Goal: Task Accomplishment & Management: Manage account settings

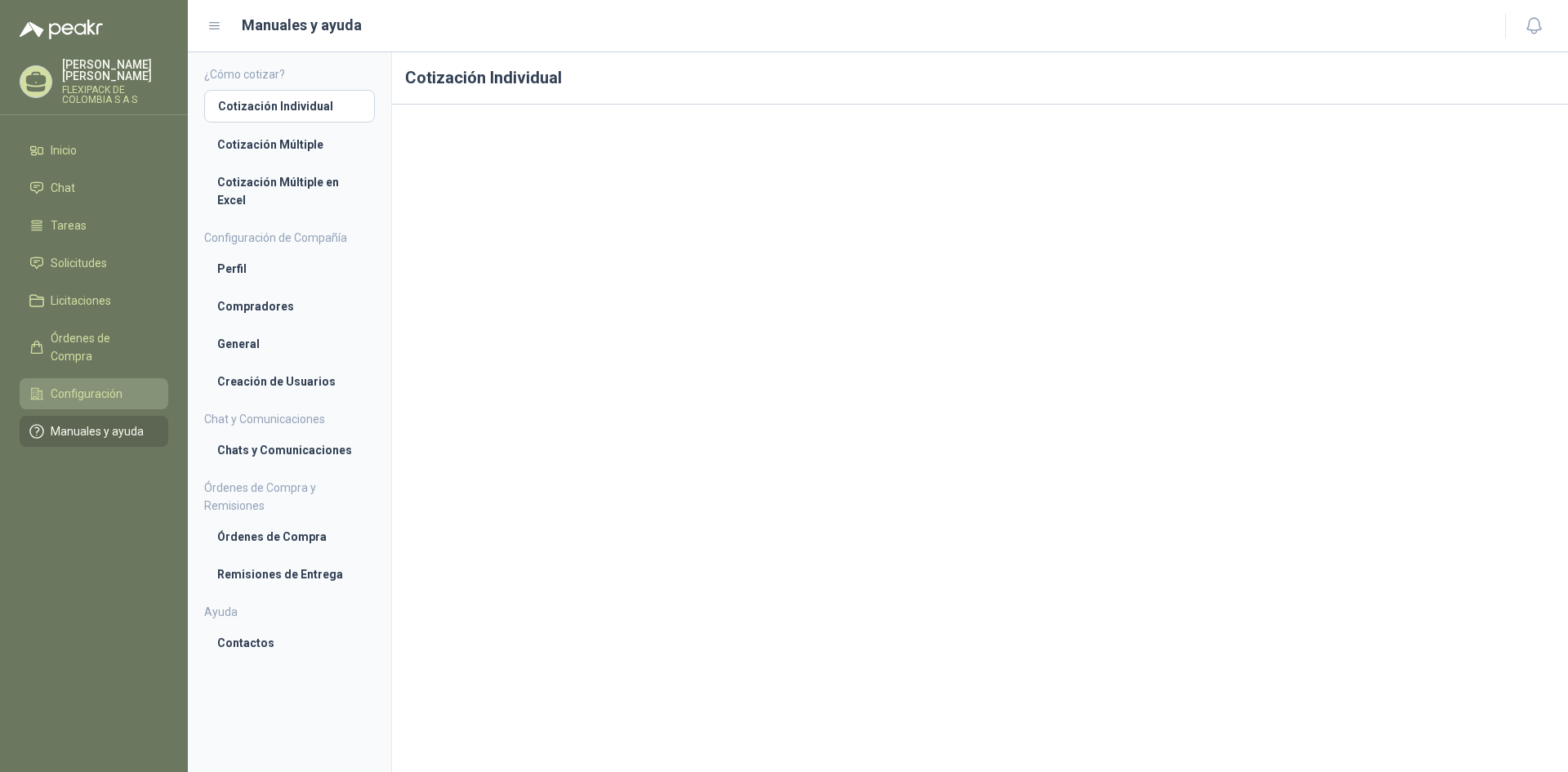
click at [102, 385] on span "Configuración" at bounding box center [87, 393] width 72 height 18
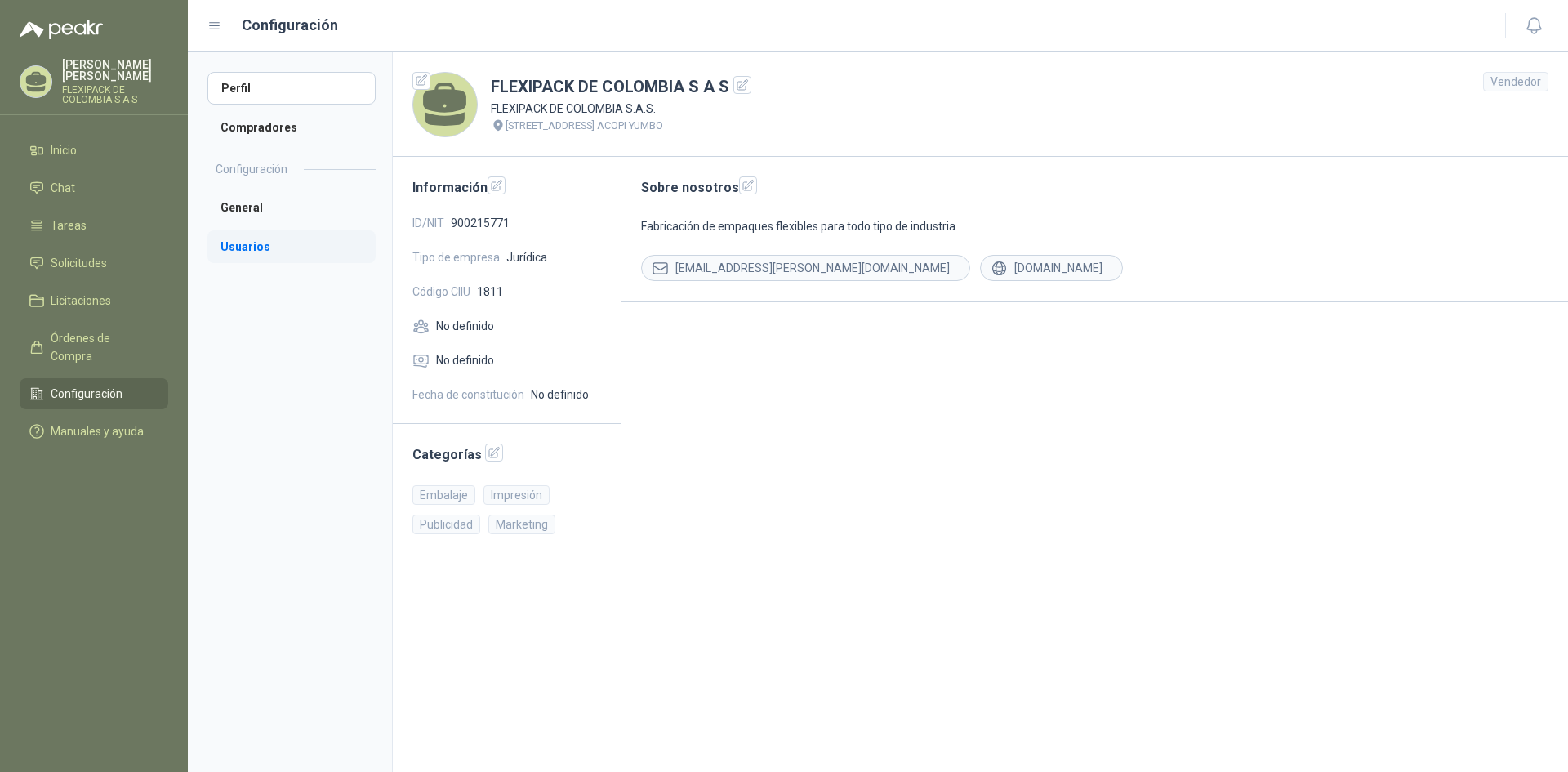
click at [221, 249] on li "Usuarios" at bounding box center [292, 247] width 169 height 33
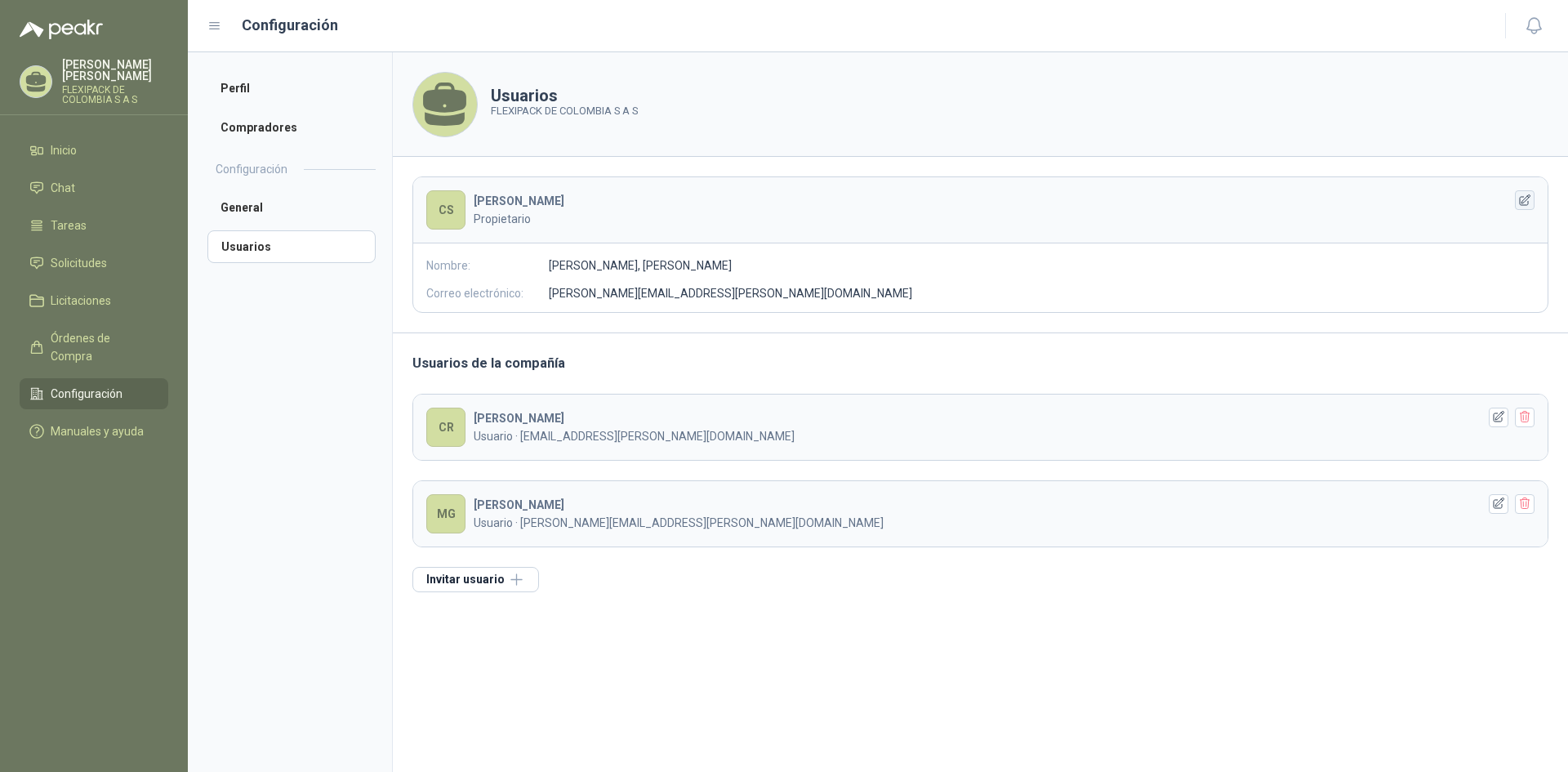
click at [1528, 200] on icon "button" at bounding box center [1525, 201] width 14 height 14
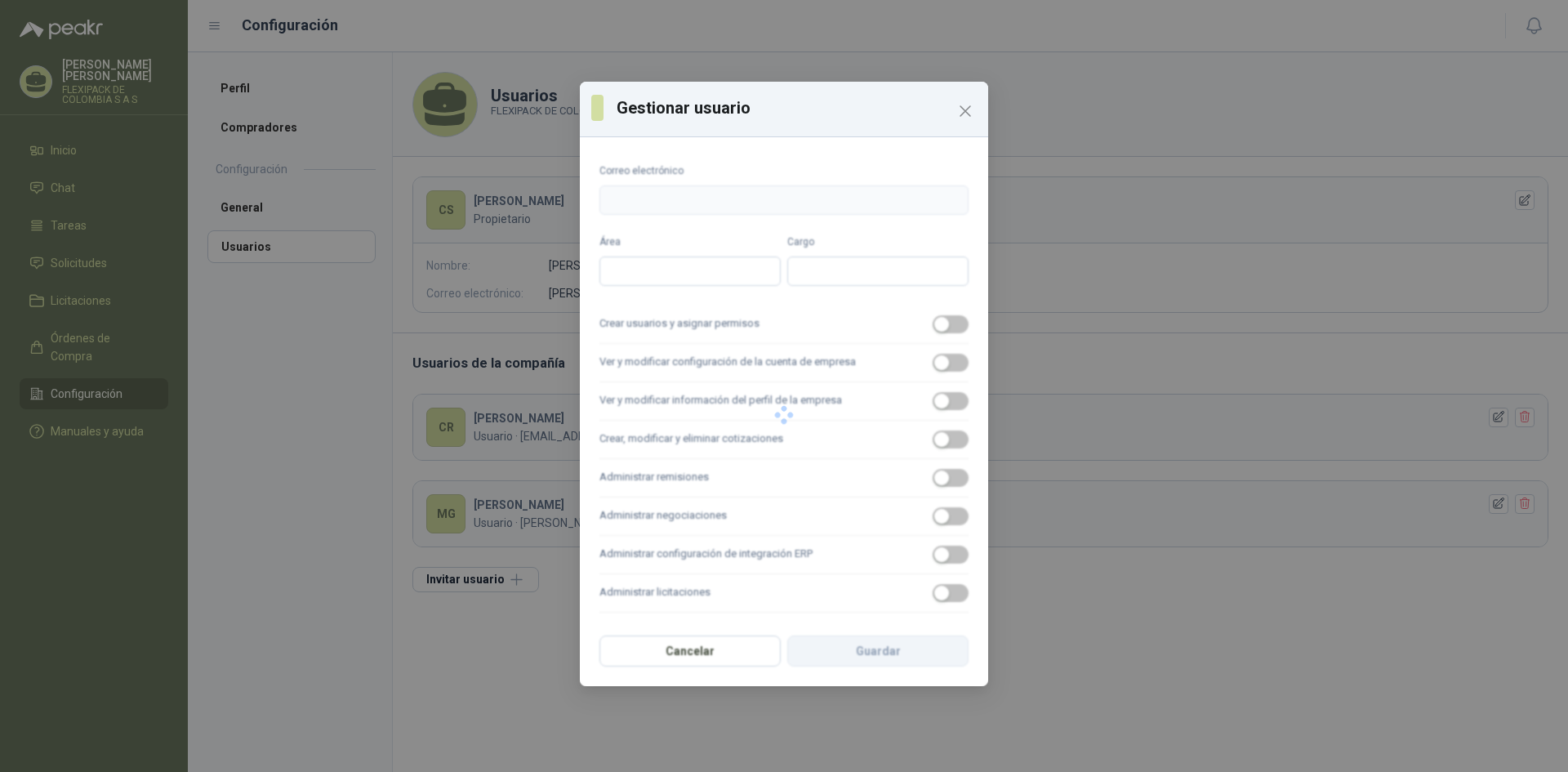
type input "**********"
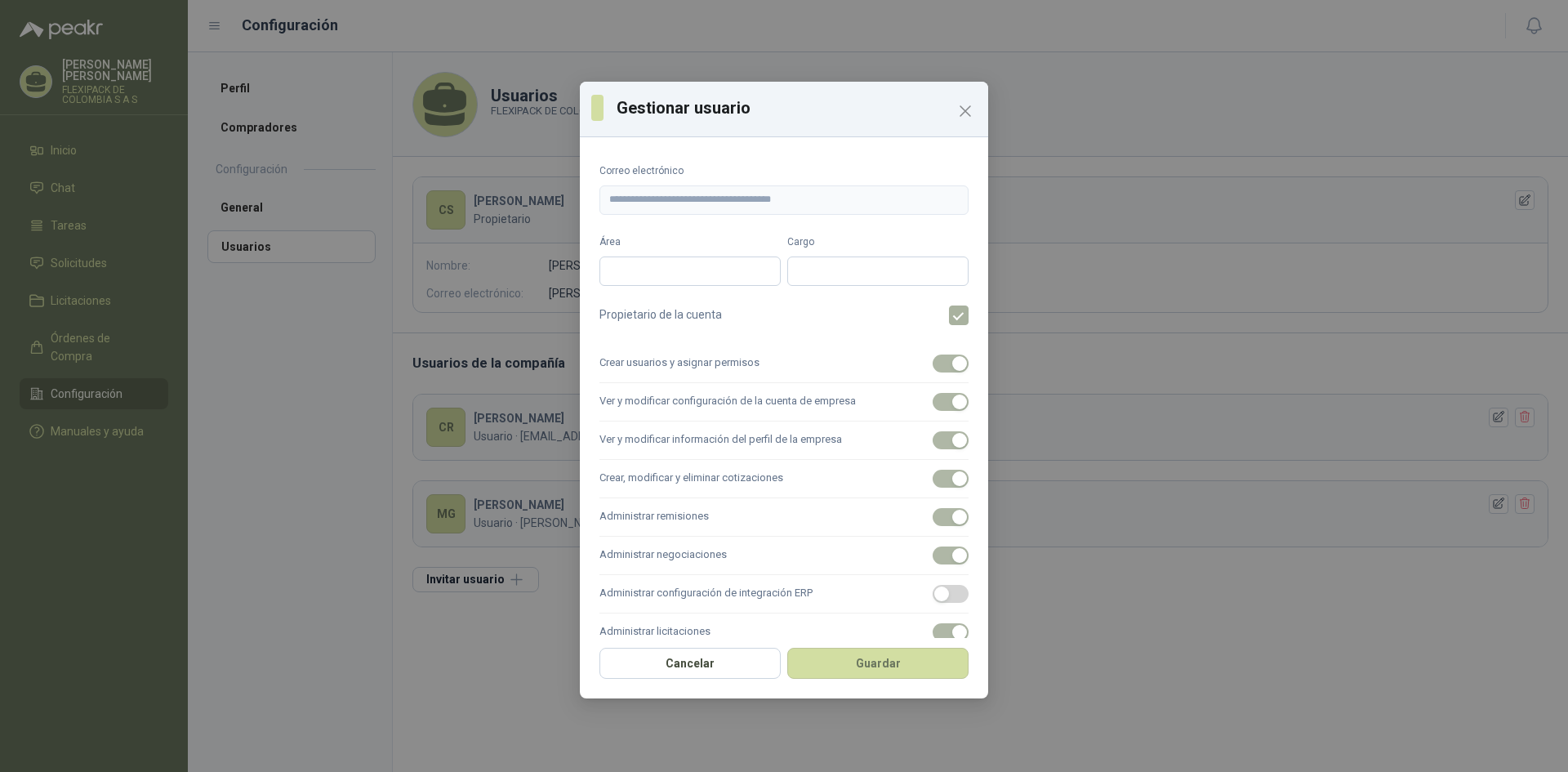
click at [952, 311] on label at bounding box center [966, 315] width 33 height 20
click at [978, 105] on div "Gestionar usuario" at bounding box center [784, 109] width 409 height 56
click at [964, 108] on icon "Close" at bounding box center [965, 110] width 9 height 9
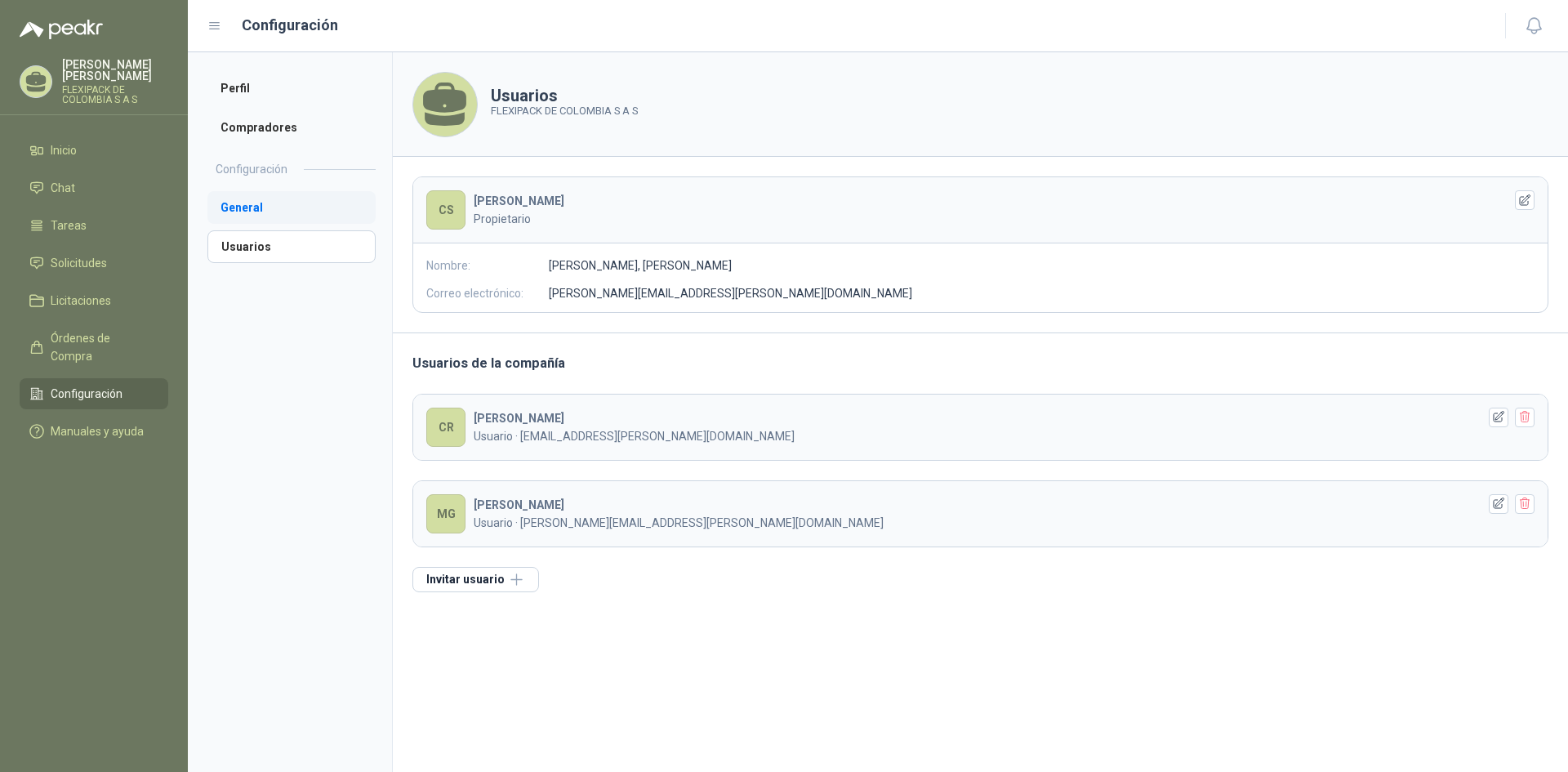
click at [247, 208] on li "General" at bounding box center [292, 207] width 169 height 33
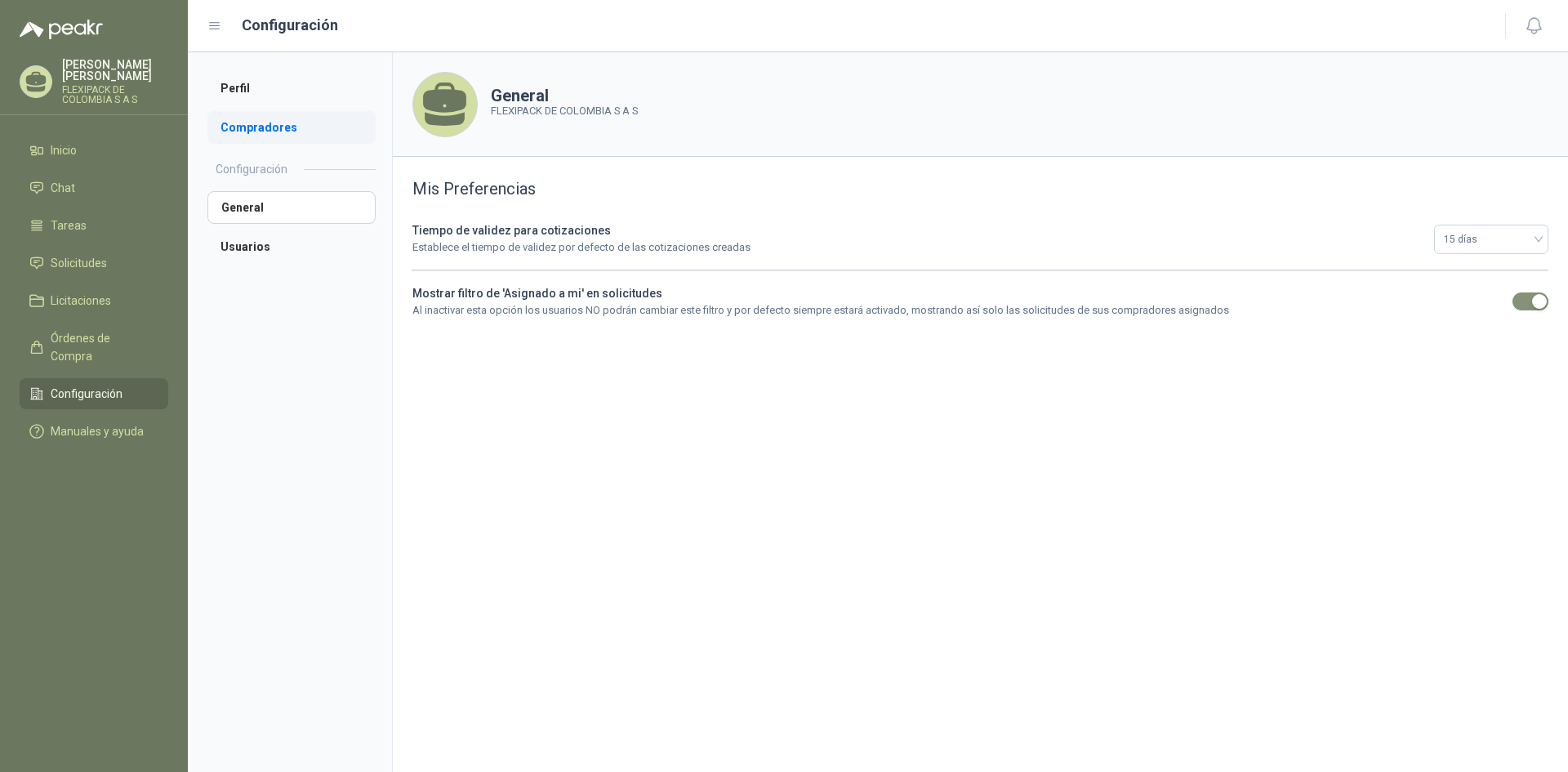
click at [254, 125] on li "Compradores" at bounding box center [292, 127] width 169 height 33
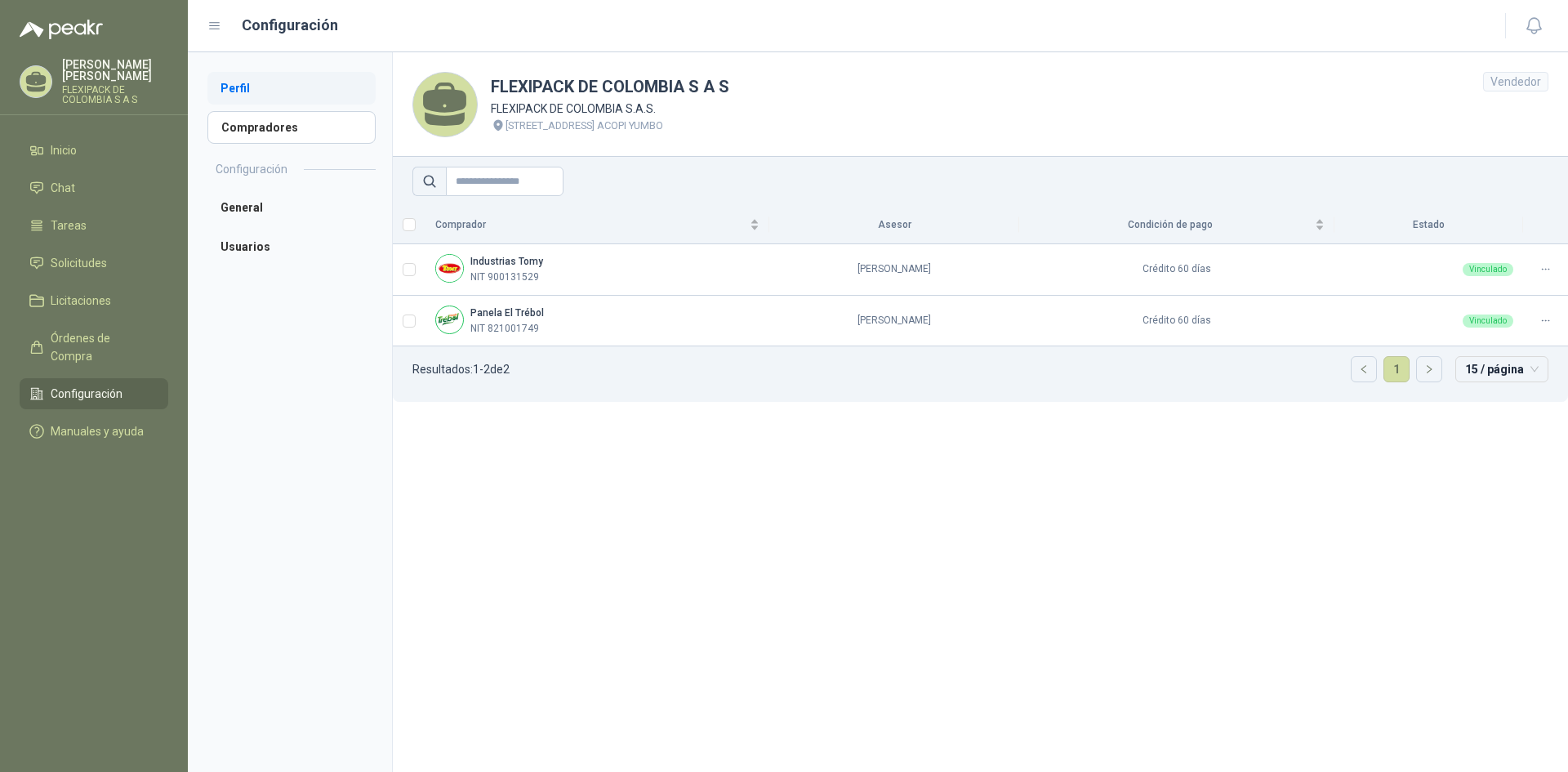
click at [244, 89] on li "Perfil" at bounding box center [292, 89] width 169 height 33
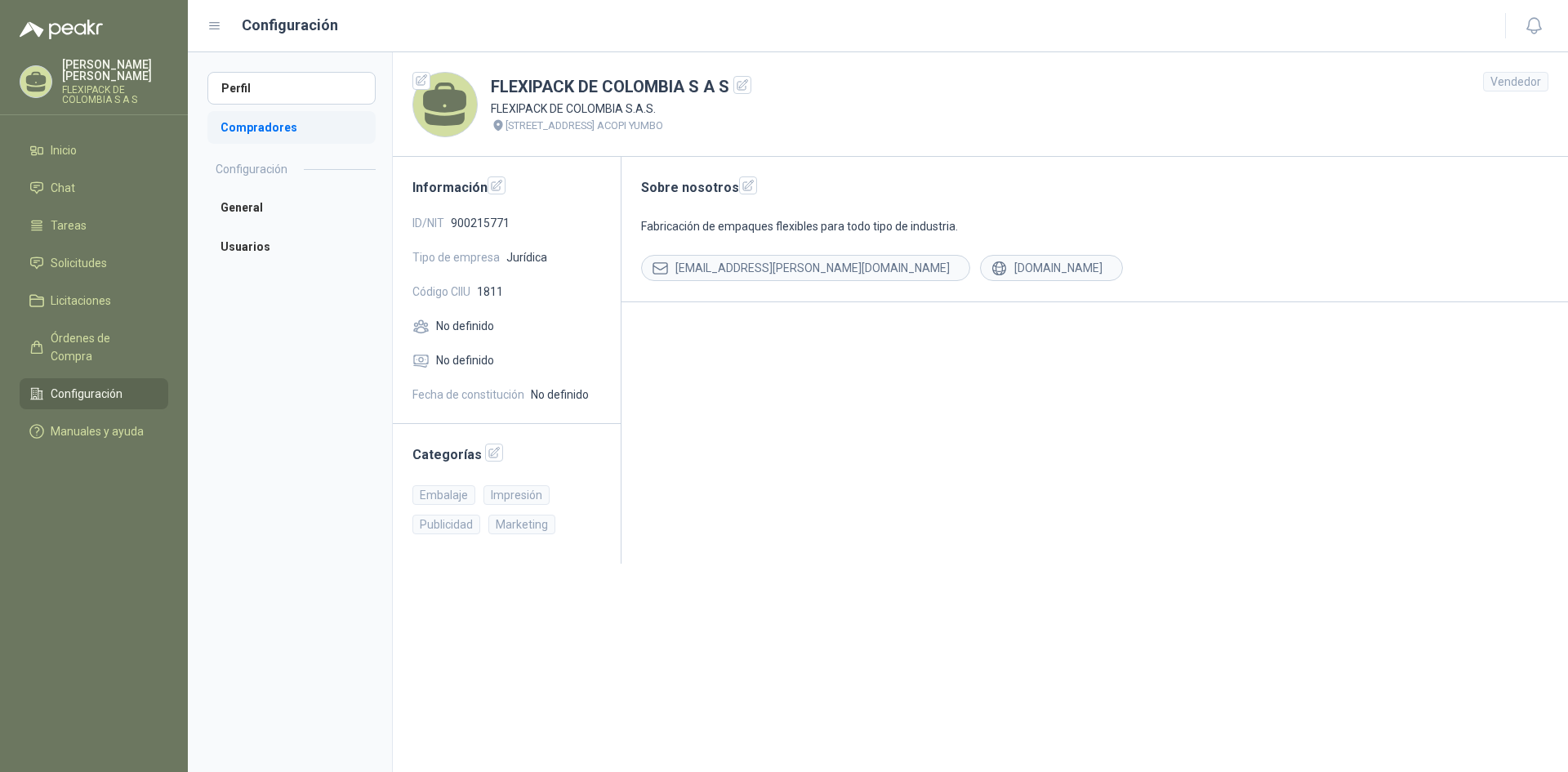
click at [252, 139] on li "Compradores" at bounding box center [292, 127] width 169 height 33
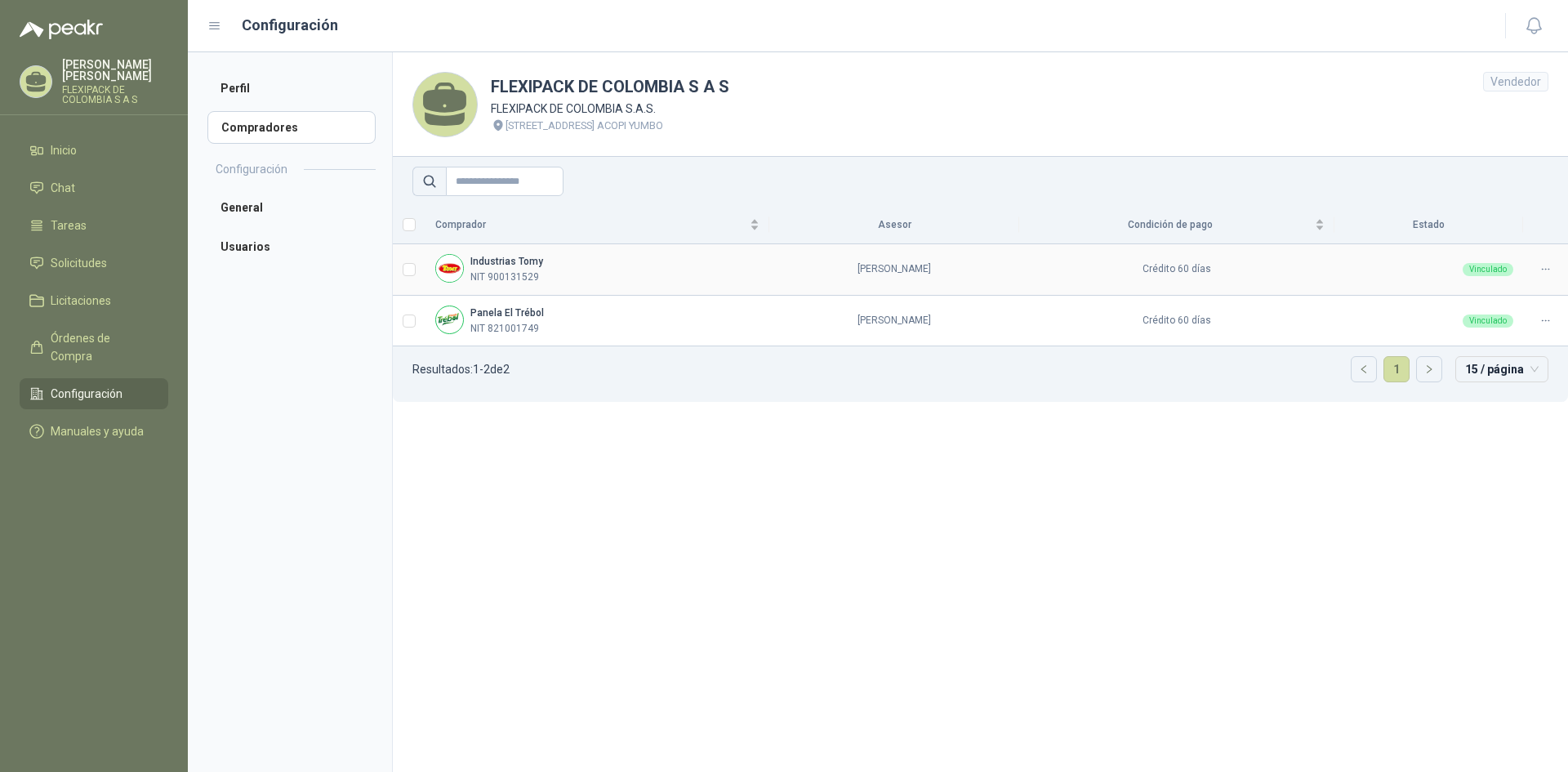
click at [1544, 257] on td at bounding box center [1546, 270] width 45 height 52
click at [1547, 268] on icon at bounding box center [1546, 269] width 12 height 12
click at [1509, 319] on span "Asignar Asesor" at bounding box center [1506, 322] width 79 height 18
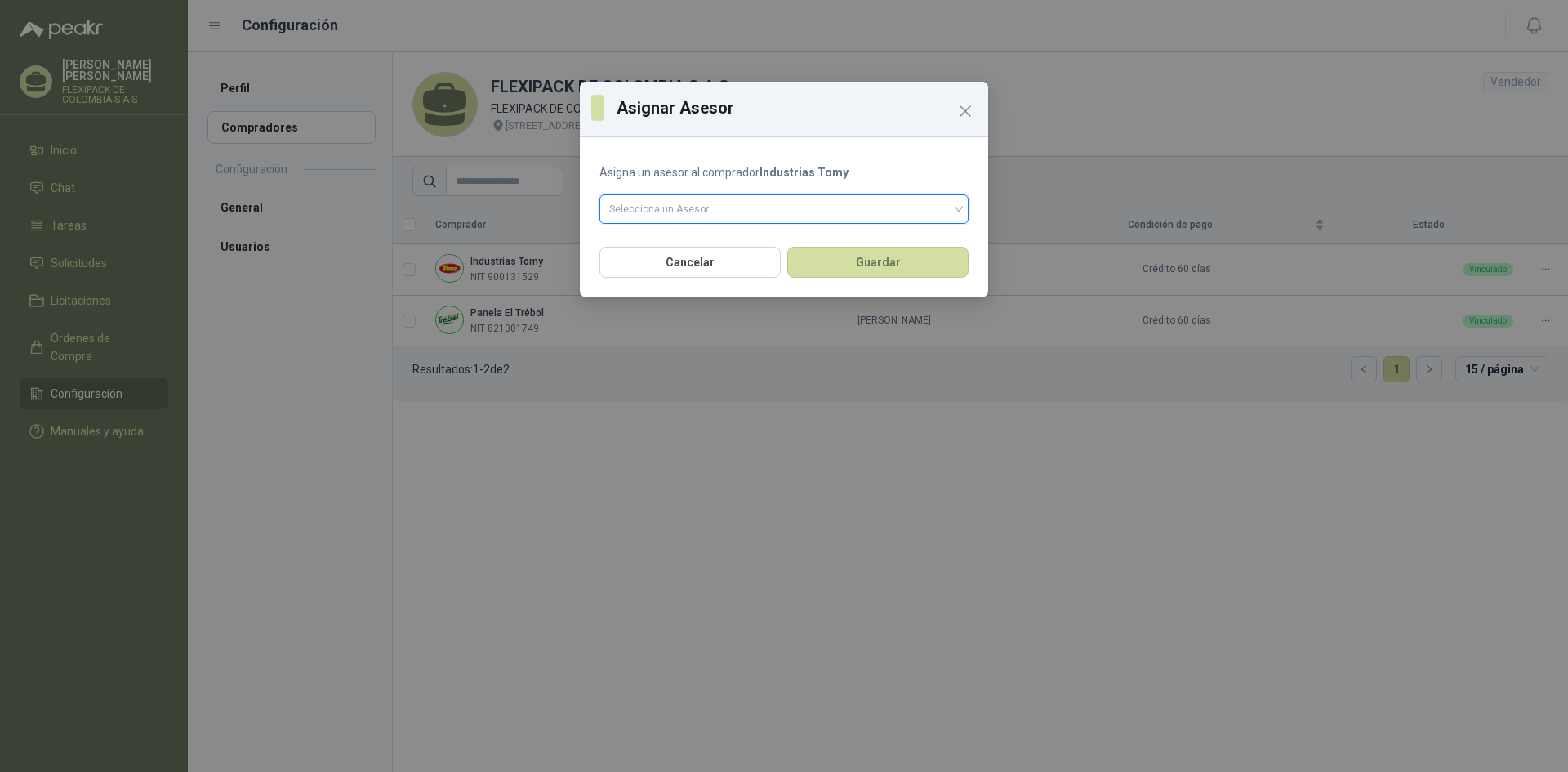
click at [959, 210] on div "Selecciona un Asesor" at bounding box center [784, 209] width 369 height 29
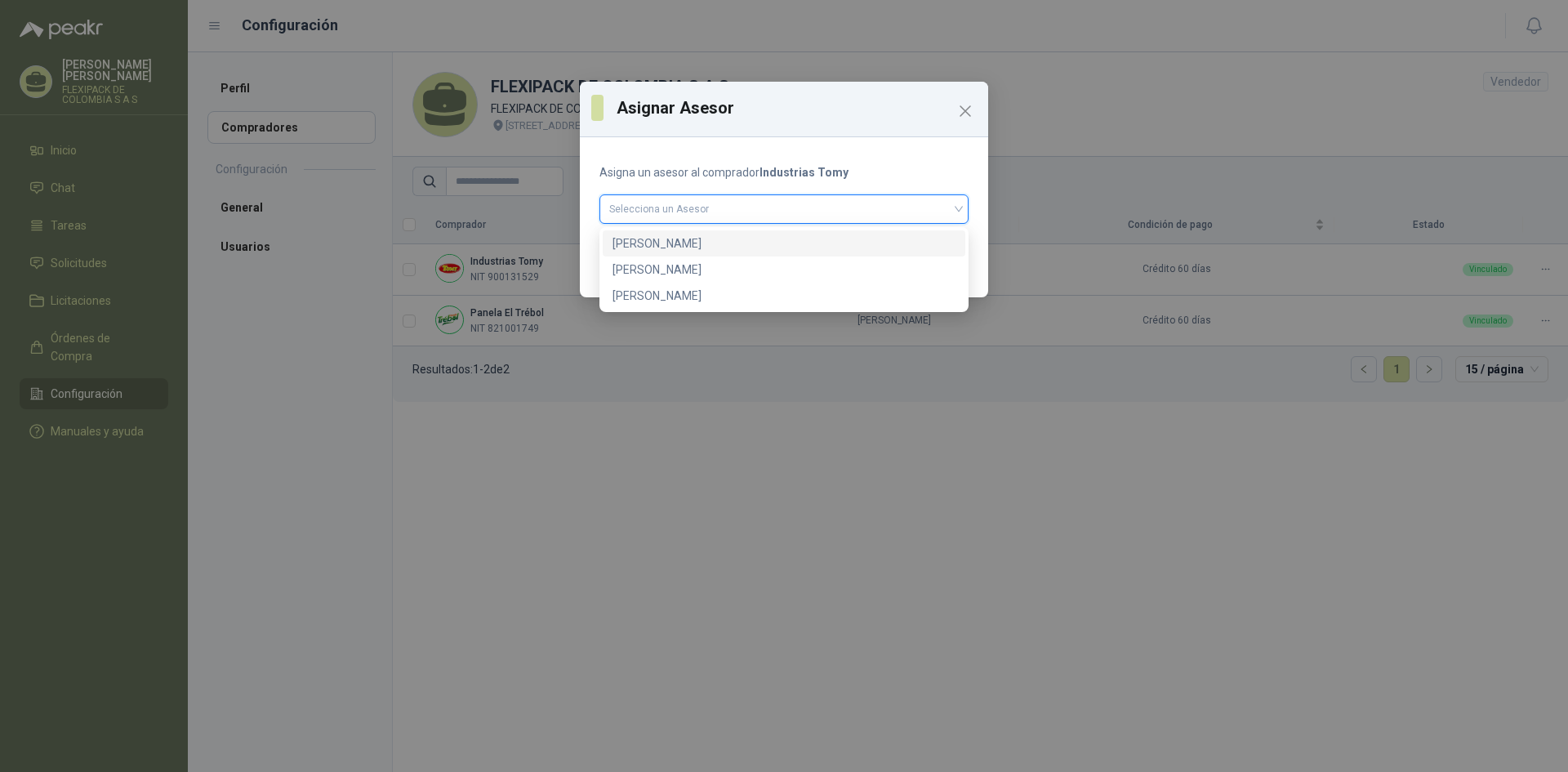
click at [874, 241] on div "[PERSON_NAME]" at bounding box center [784, 243] width 343 height 18
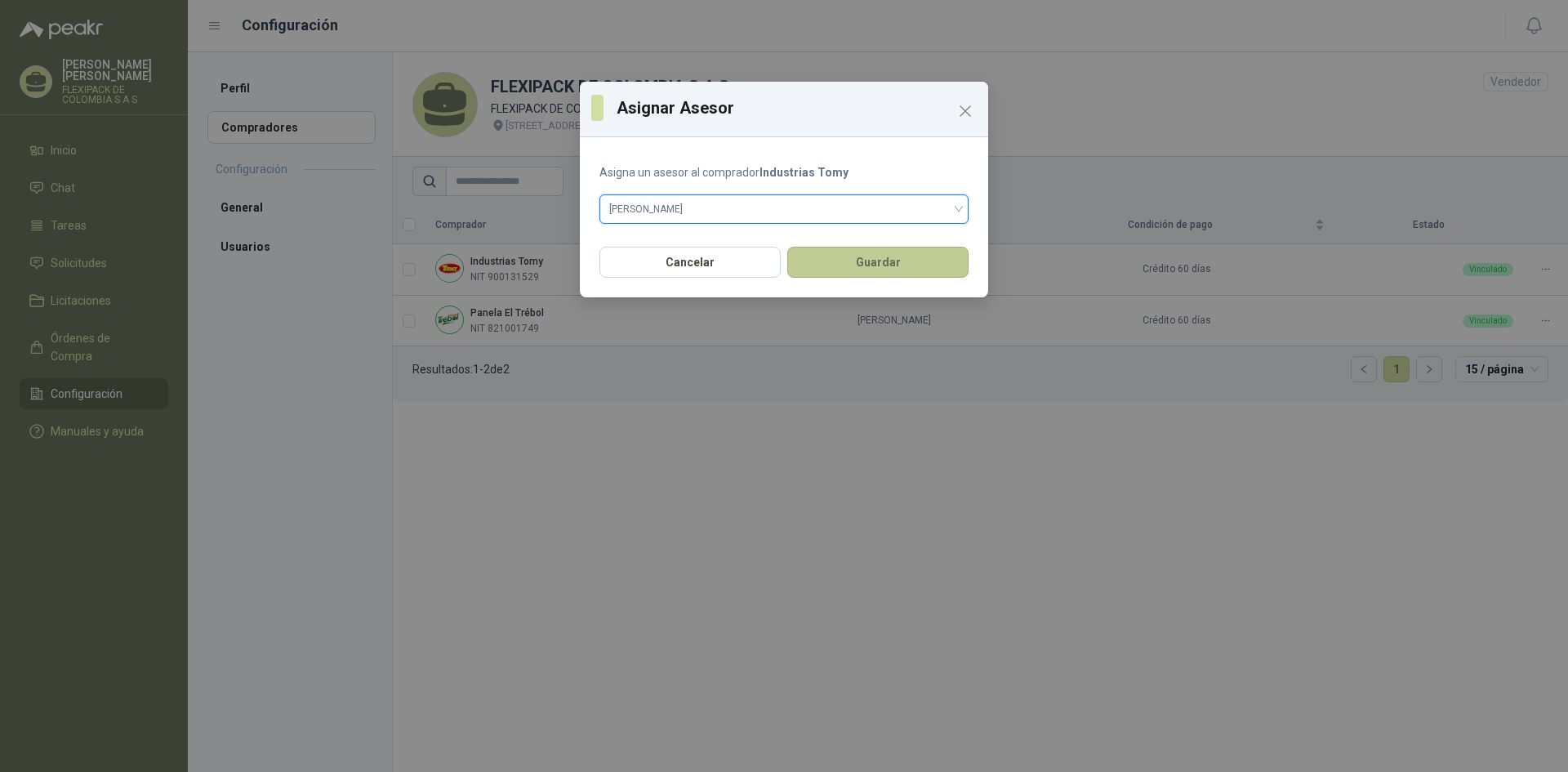
click at [888, 261] on button "Guardar" at bounding box center [878, 262] width 182 height 31
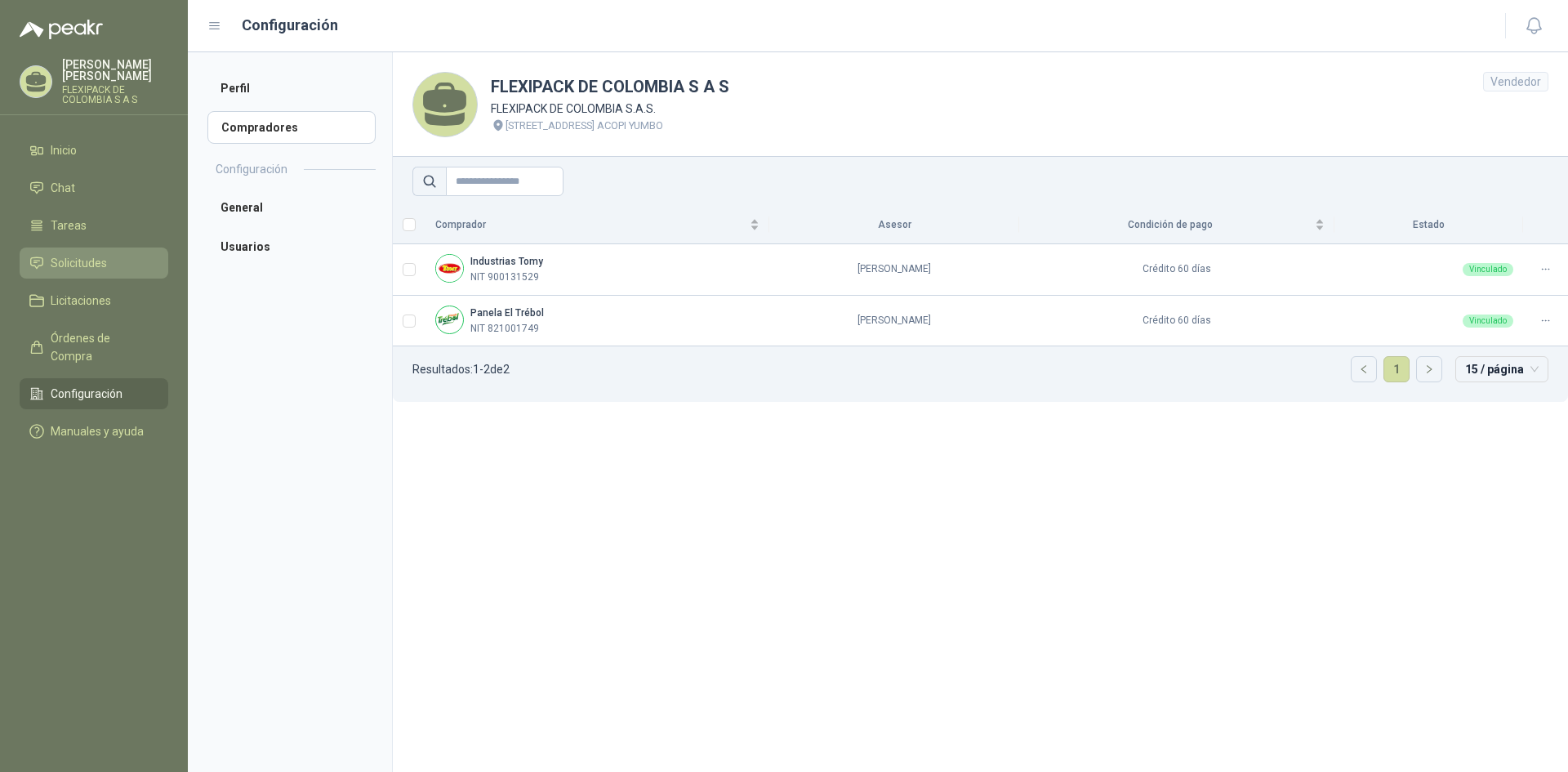
click at [87, 254] on span "Solicitudes" at bounding box center [78, 262] width 56 height 18
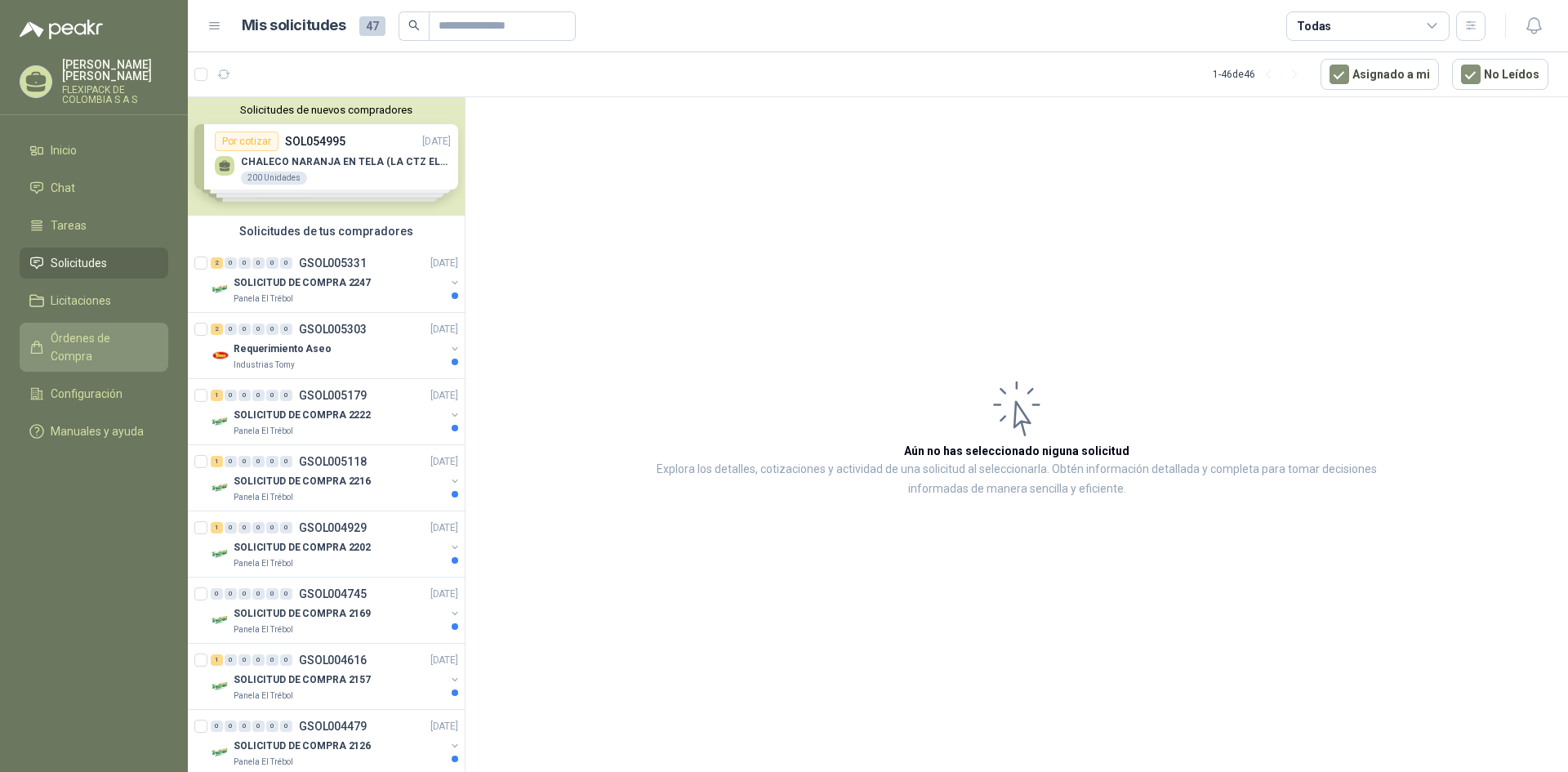
click at [114, 329] on span "Órdenes de Compra" at bounding box center [102, 347] width 102 height 36
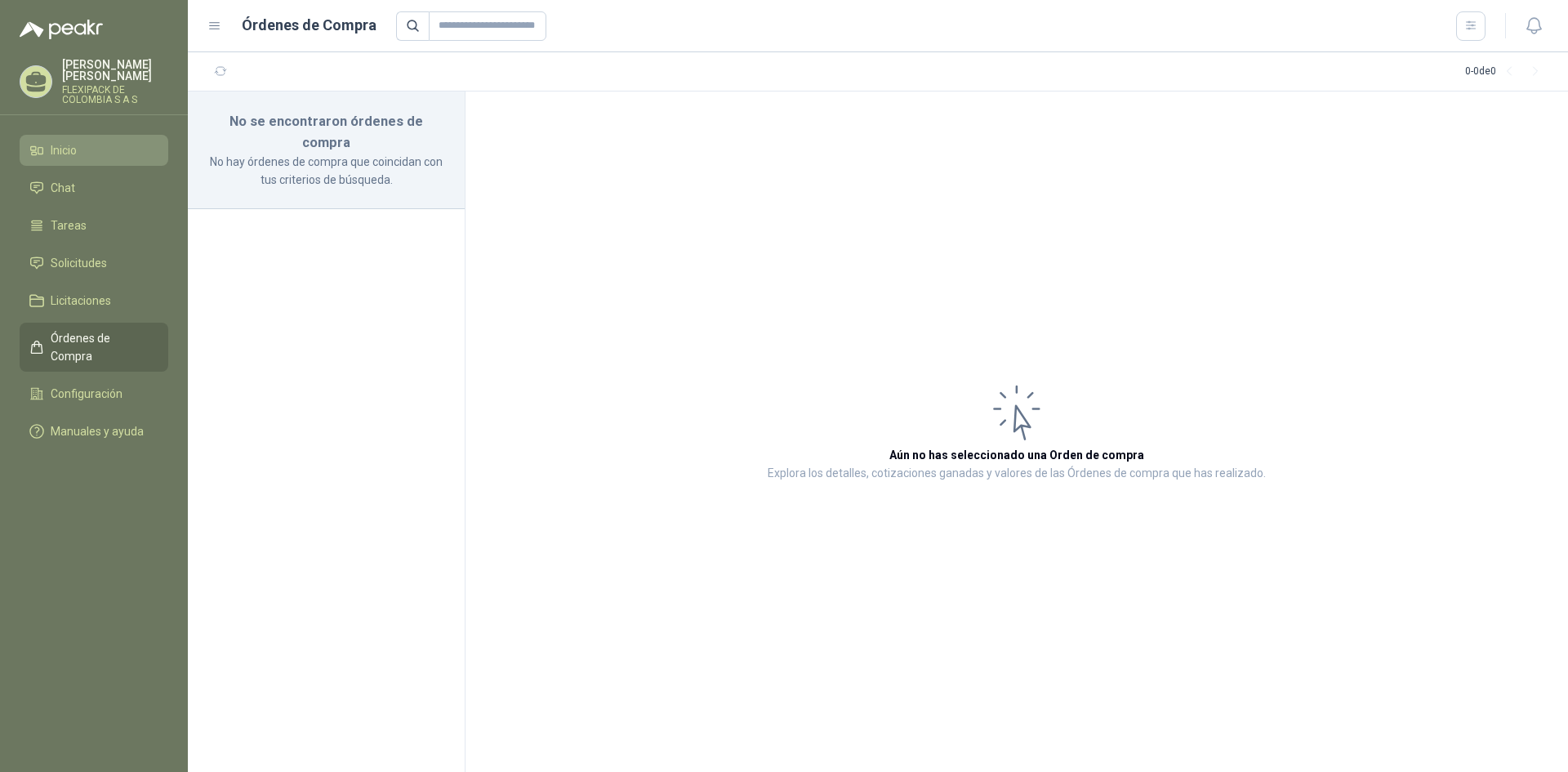
click at [61, 150] on link "Inicio" at bounding box center [94, 151] width 149 height 31
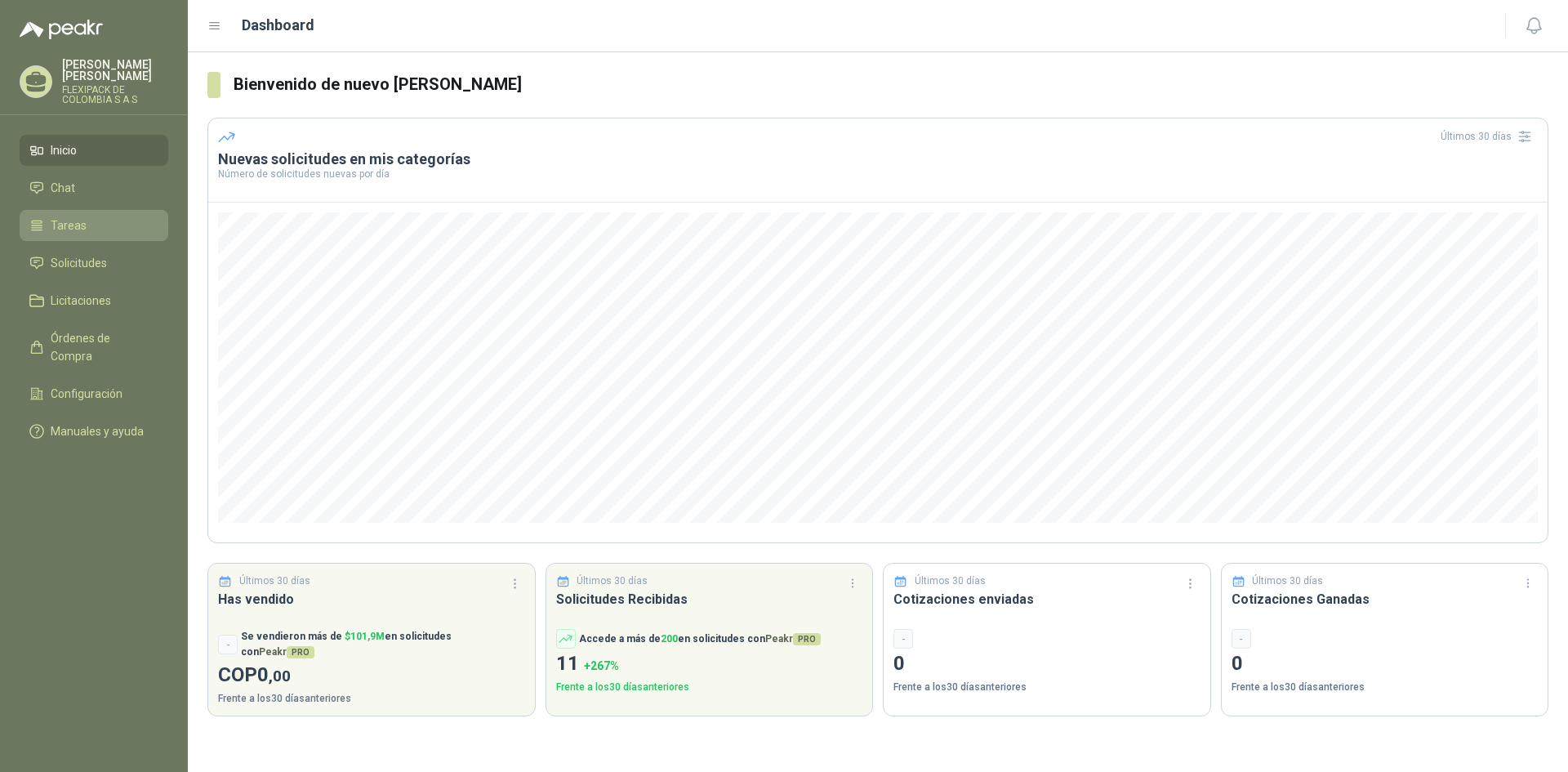
click at [90, 217] on li "Tareas" at bounding box center [94, 225] width 129 height 18
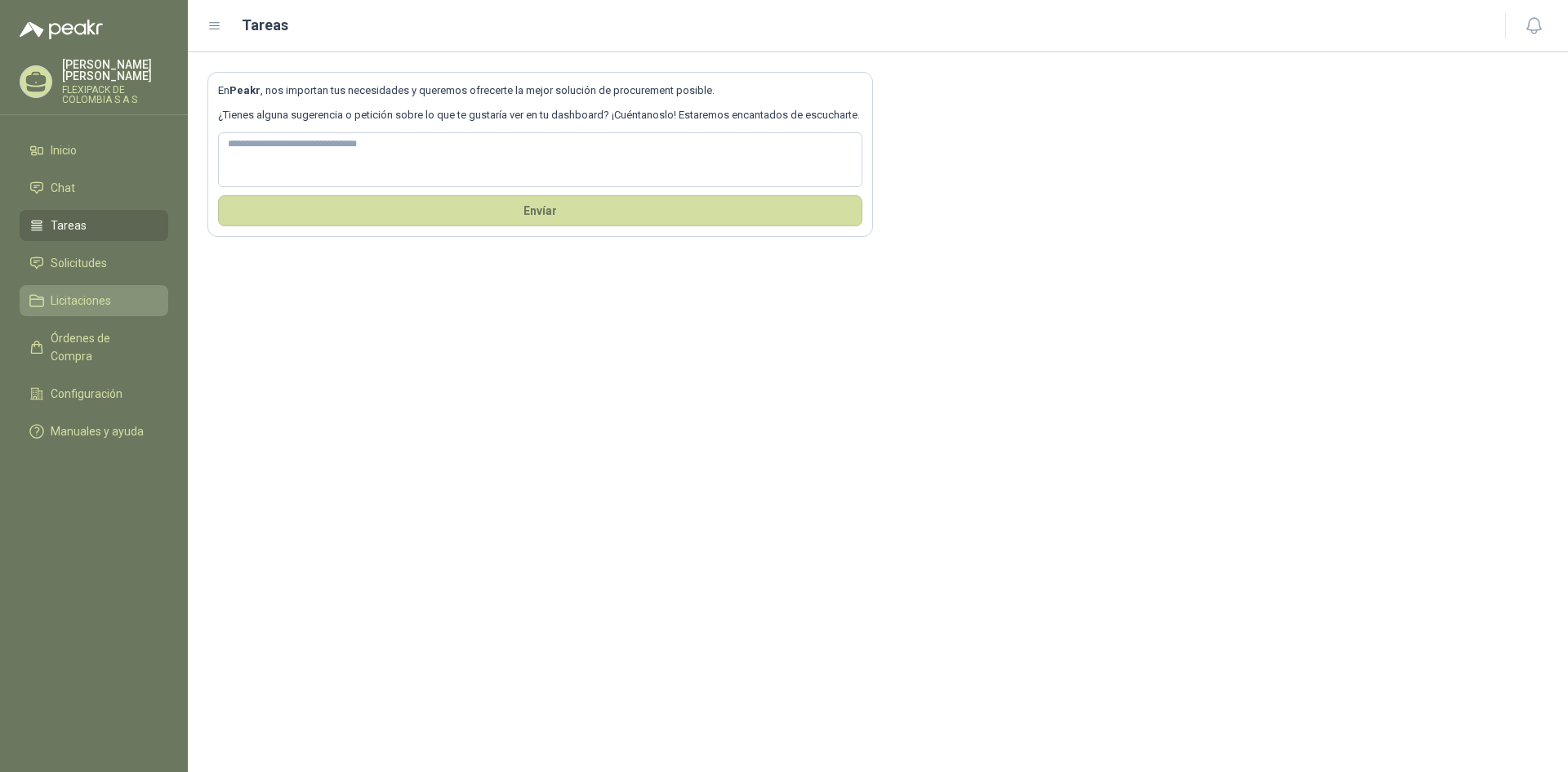
click at [94, 292] on span "Licitaciones" at bounding box center [81, 300] width 60 height 18
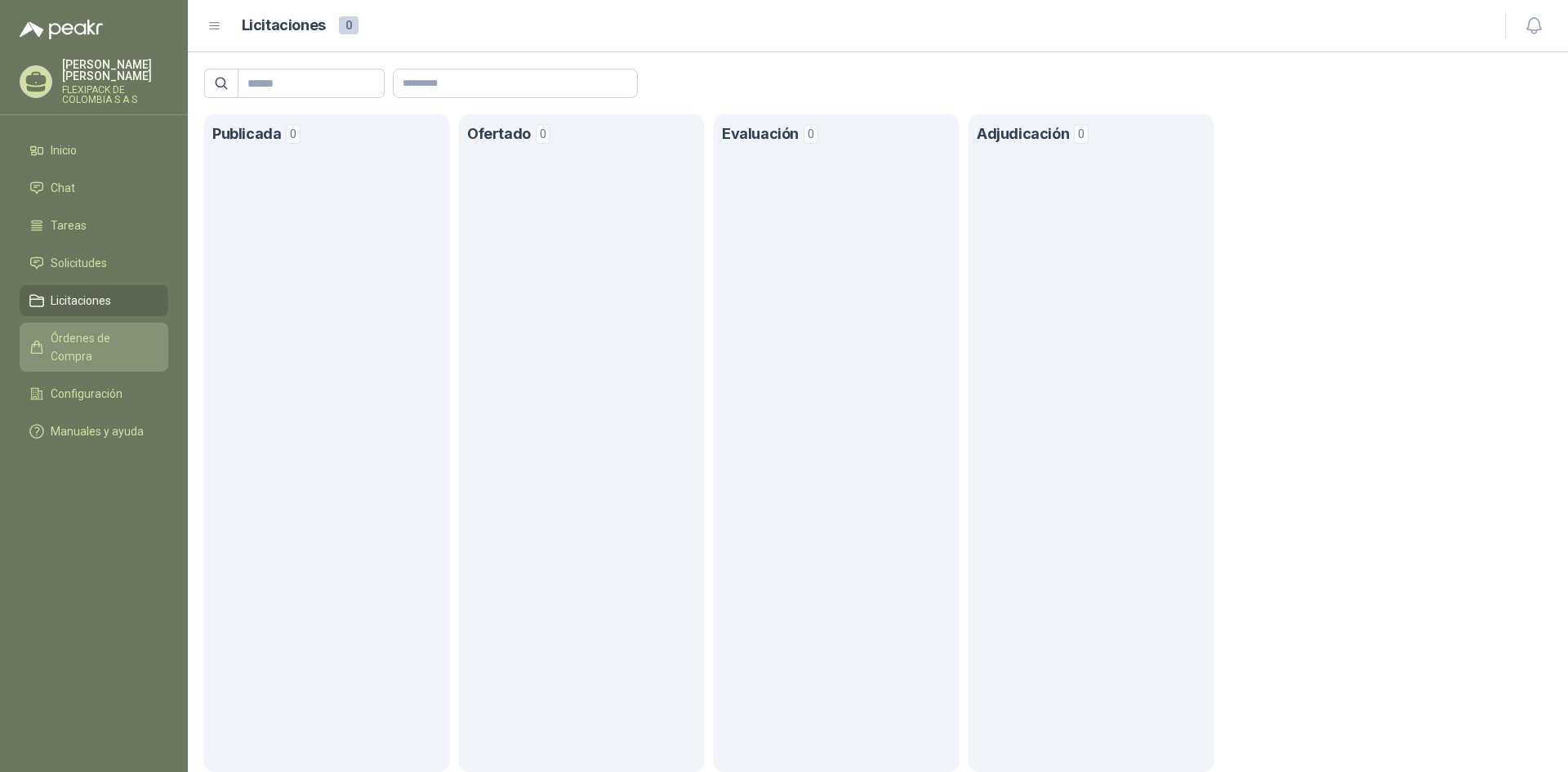
click at [85, 329] on span "Órdenes de Compra" at bounding box center [102, 347] width 102 height 36
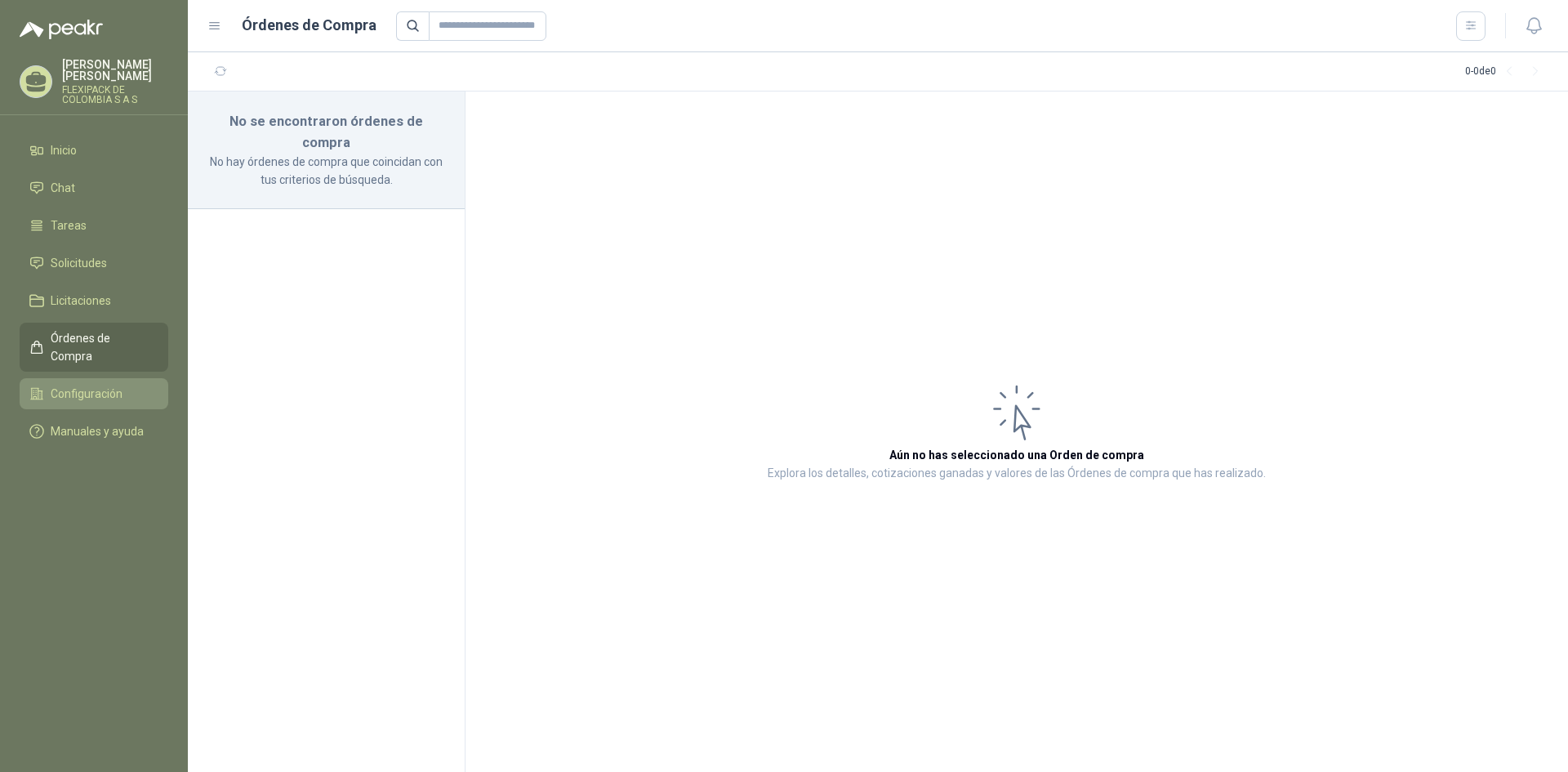
click at [77, 385] on span "Configuración" at bounding box center [87, 393] width 72 height 18
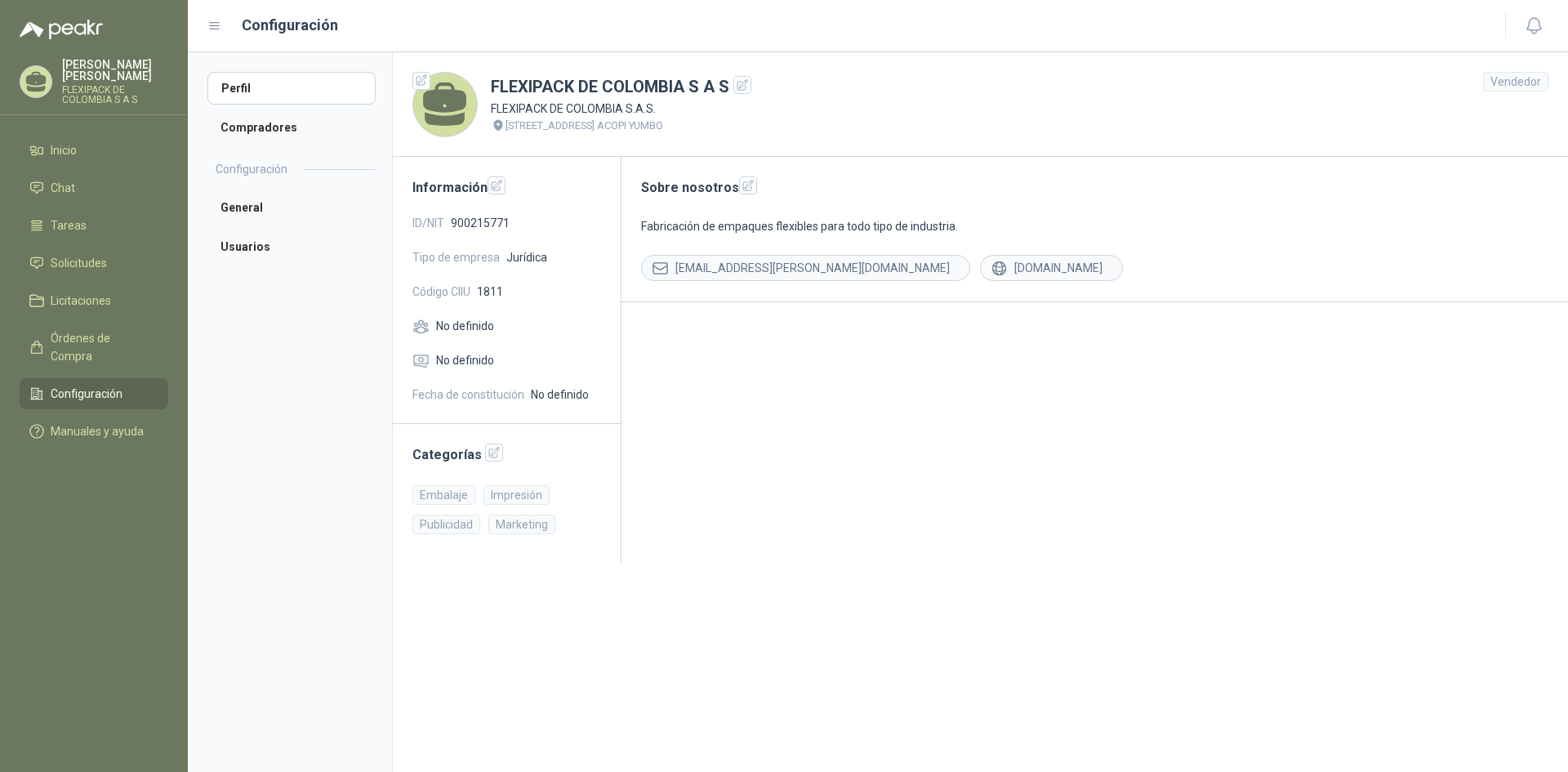
click at [505, 393] on span "Fecha de constitución" at bounding box center [468, 394] width 112 height 18
click at [217, 209] on li "General" at bounding box center [292, 207] width 169 height 33
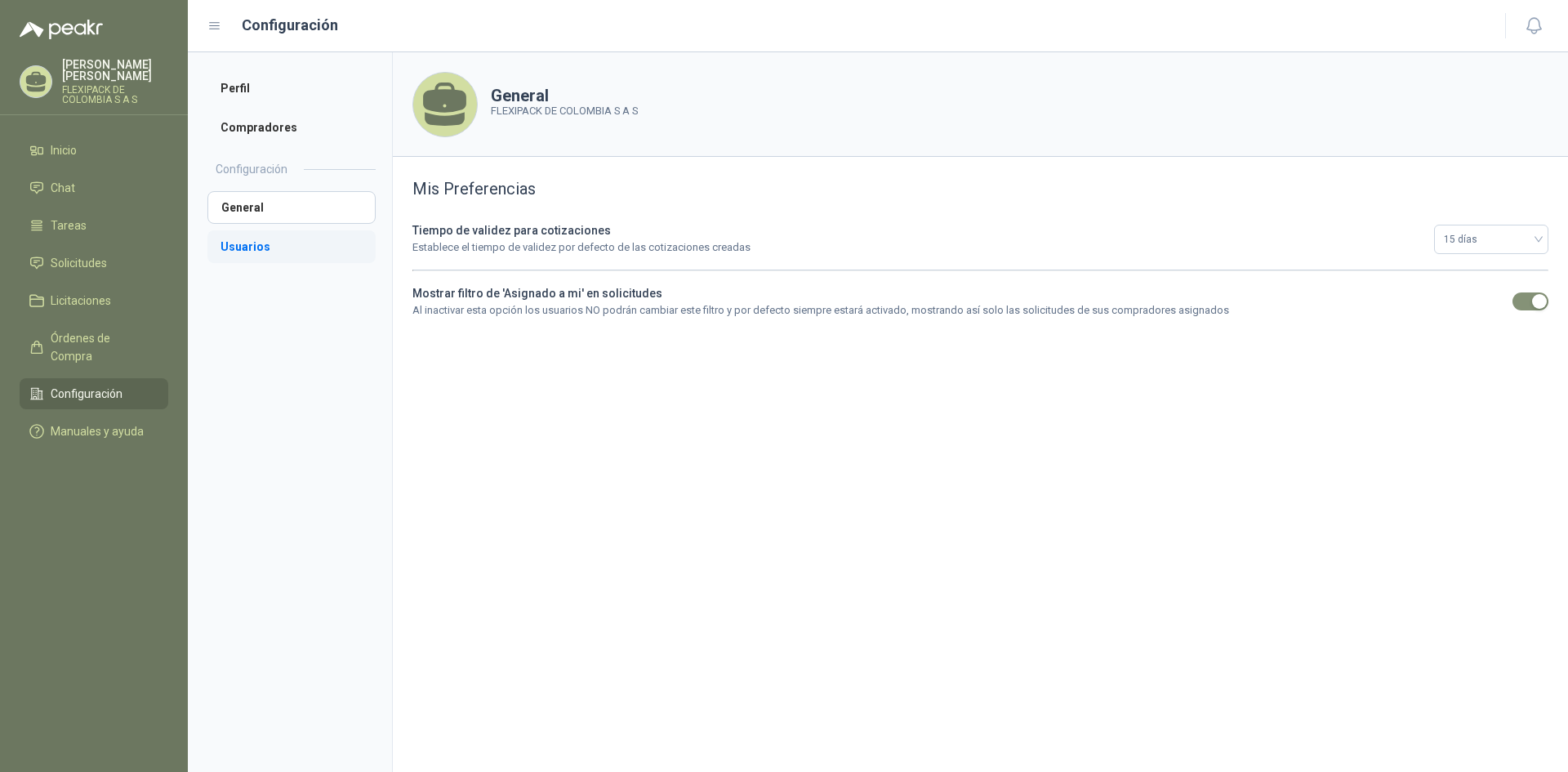
click at [220, 240] on li "Usuarios" at bounding box center [292, 247] width 169 height 33
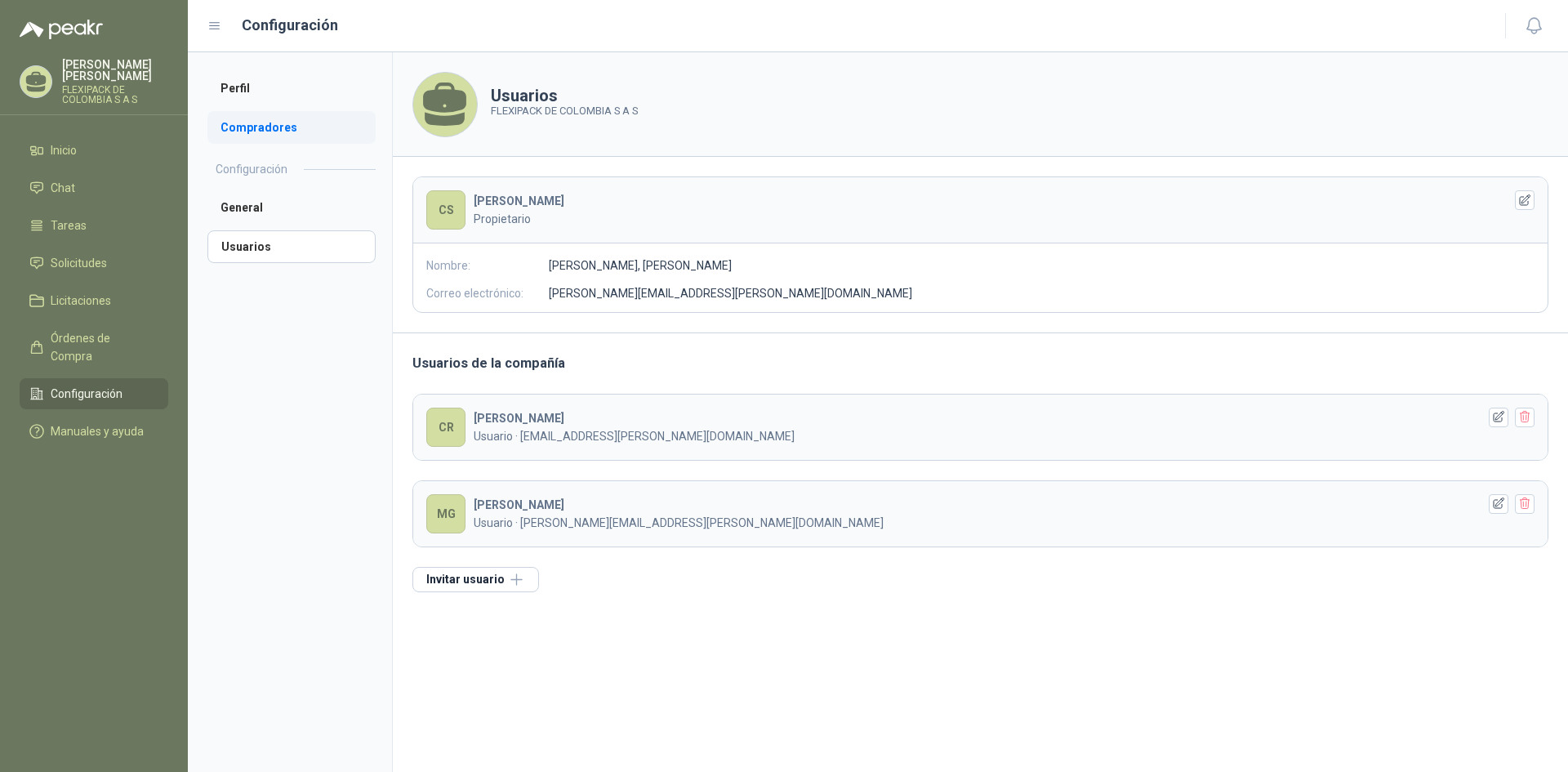
click at [247, 119] on li "Compradores" at bounding box center [292, 127] width 169 height 33
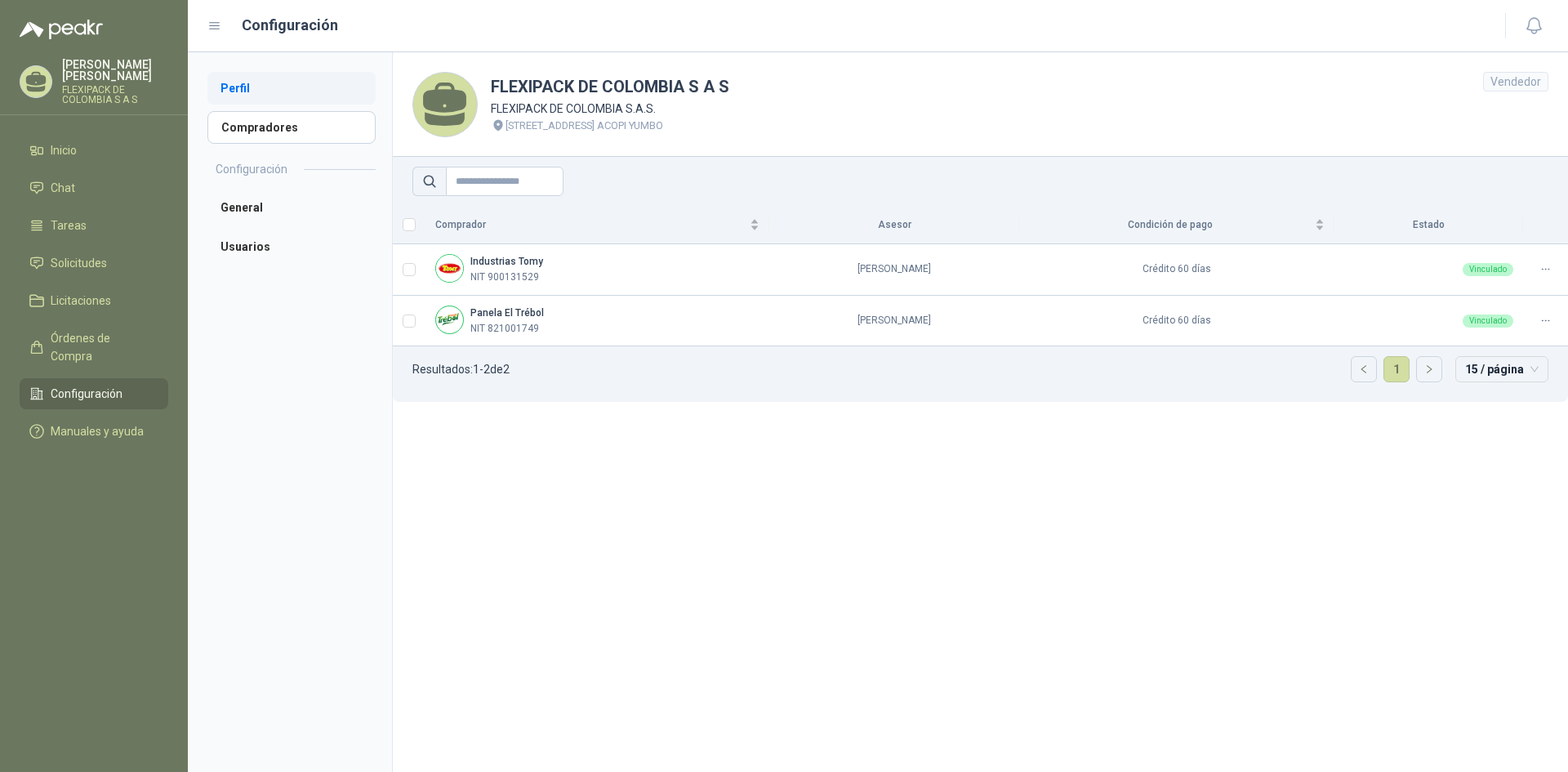
click at [252, 90] on li "Perfil" at bounding box center [292, 89] width 169 height 33
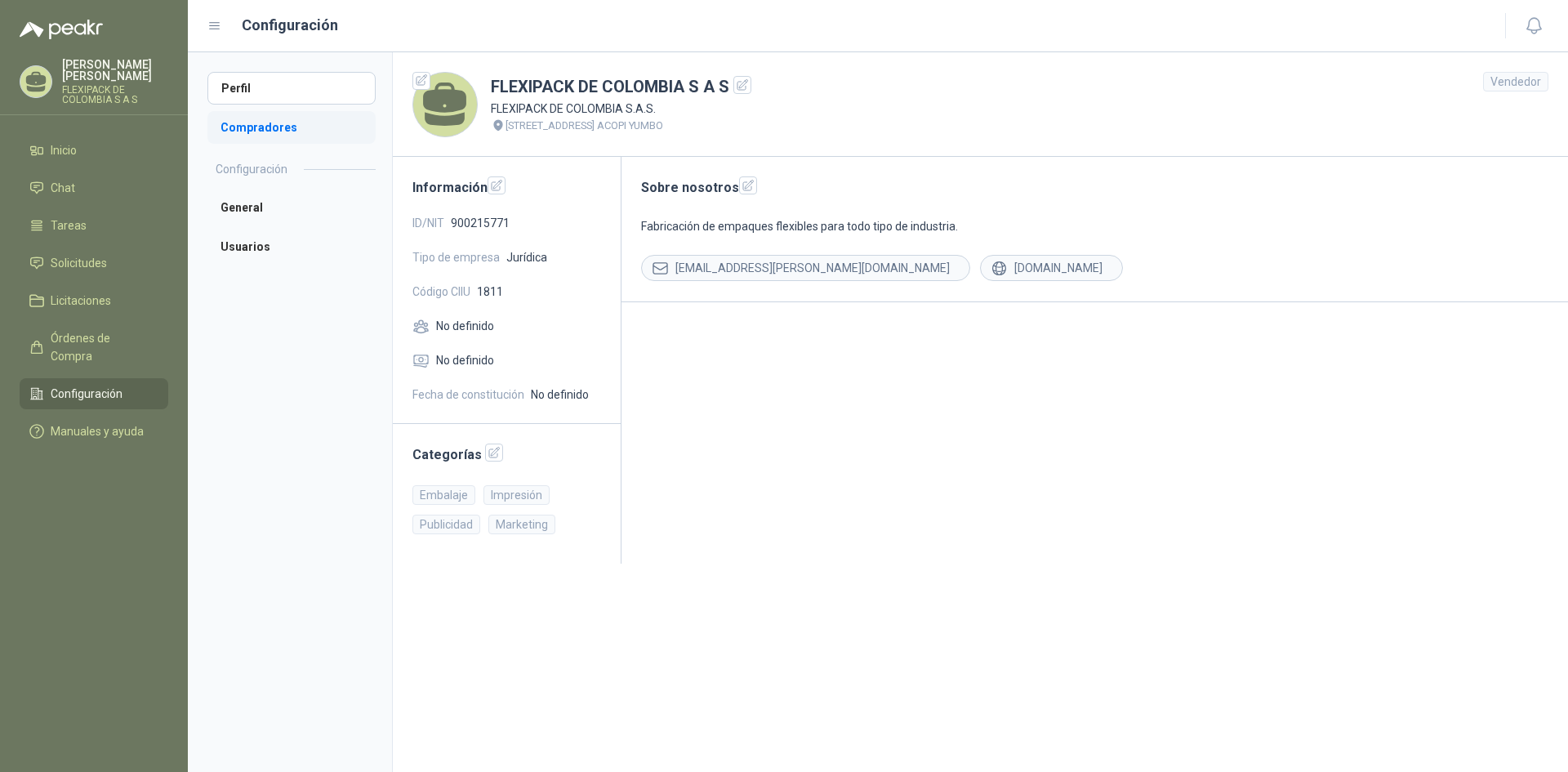
click at [254, 127] on li "Compradores" at bounding box center [292, 127] width 169 height 33
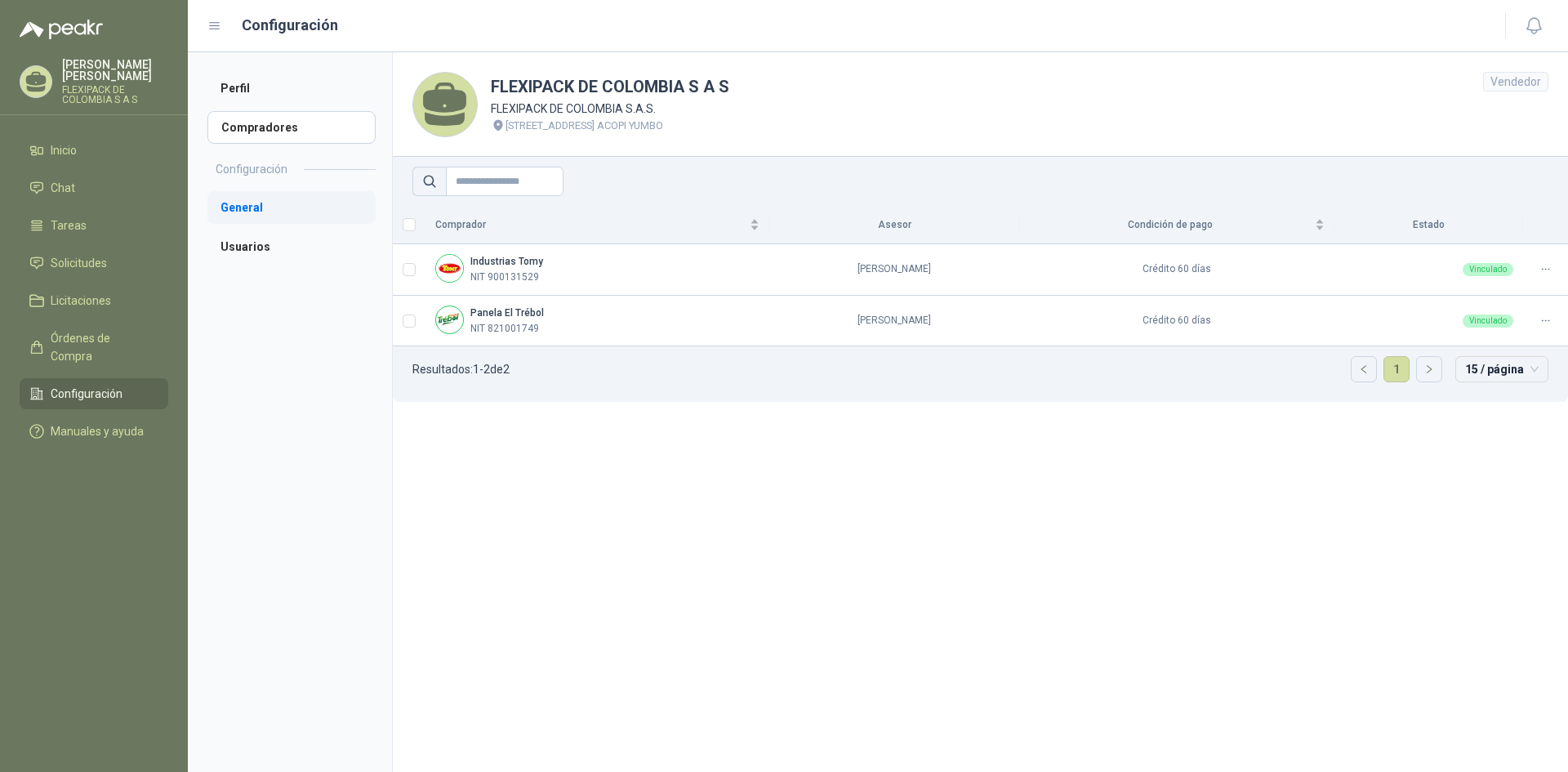
click at [239, 195] on li "General" at bounding box center [292, 207] width 169 height 33
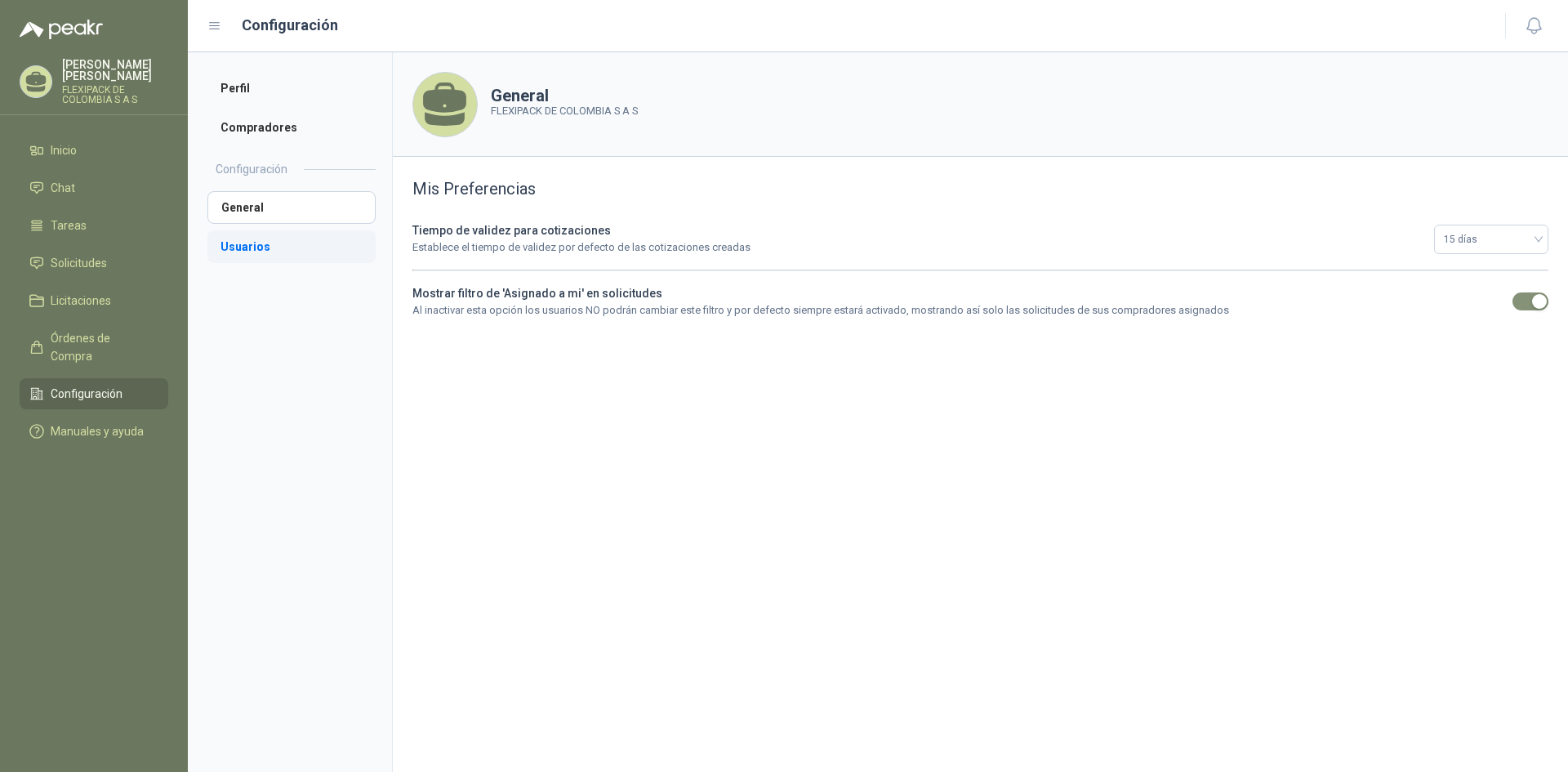
click at [252, 249] on li "Usuarios" at bounding box center [292, 247] width 169 height 33
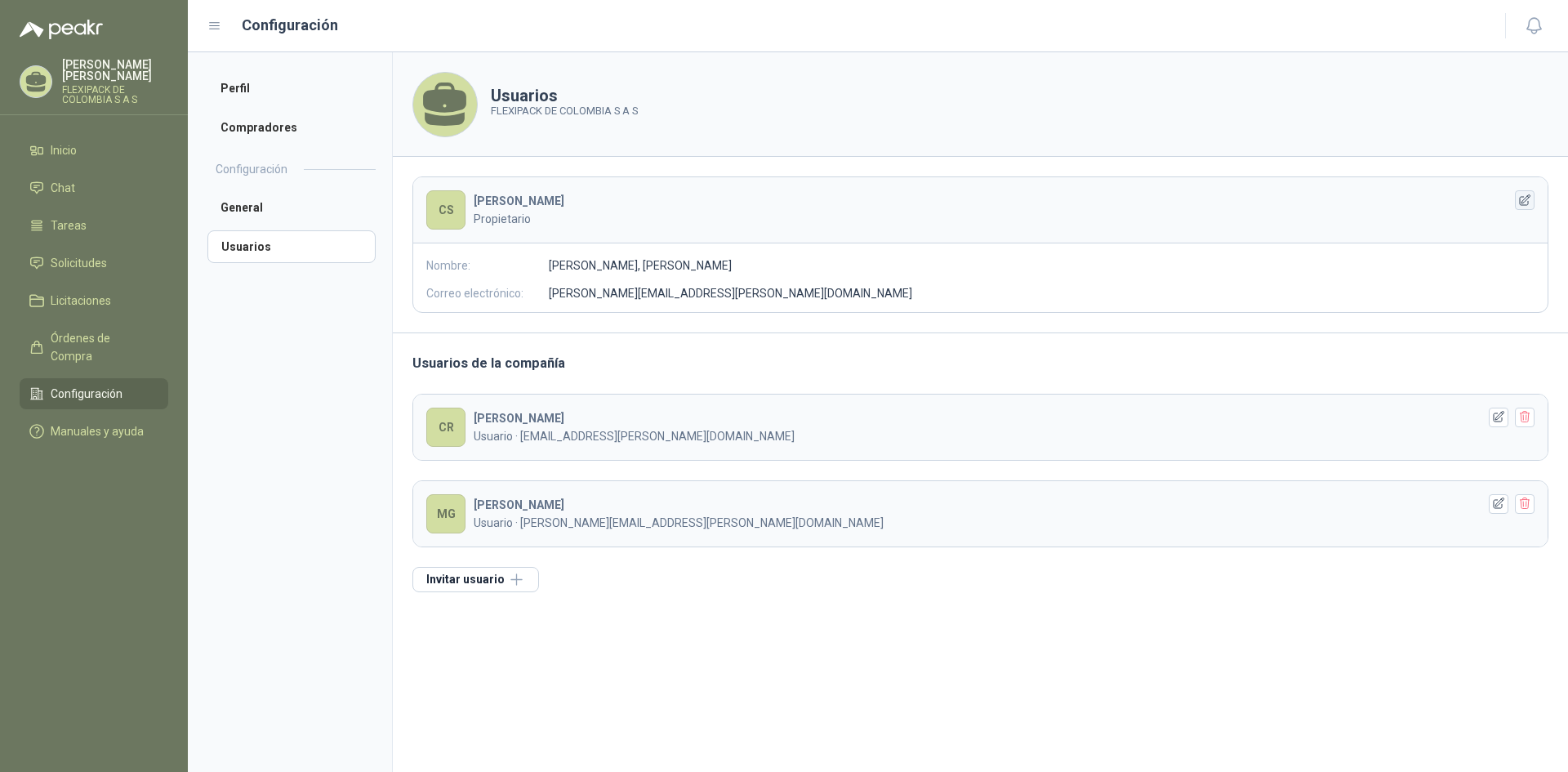
click at [1523, 202] on icon "button" at bounding box center [1525, 200] width 10 height 10
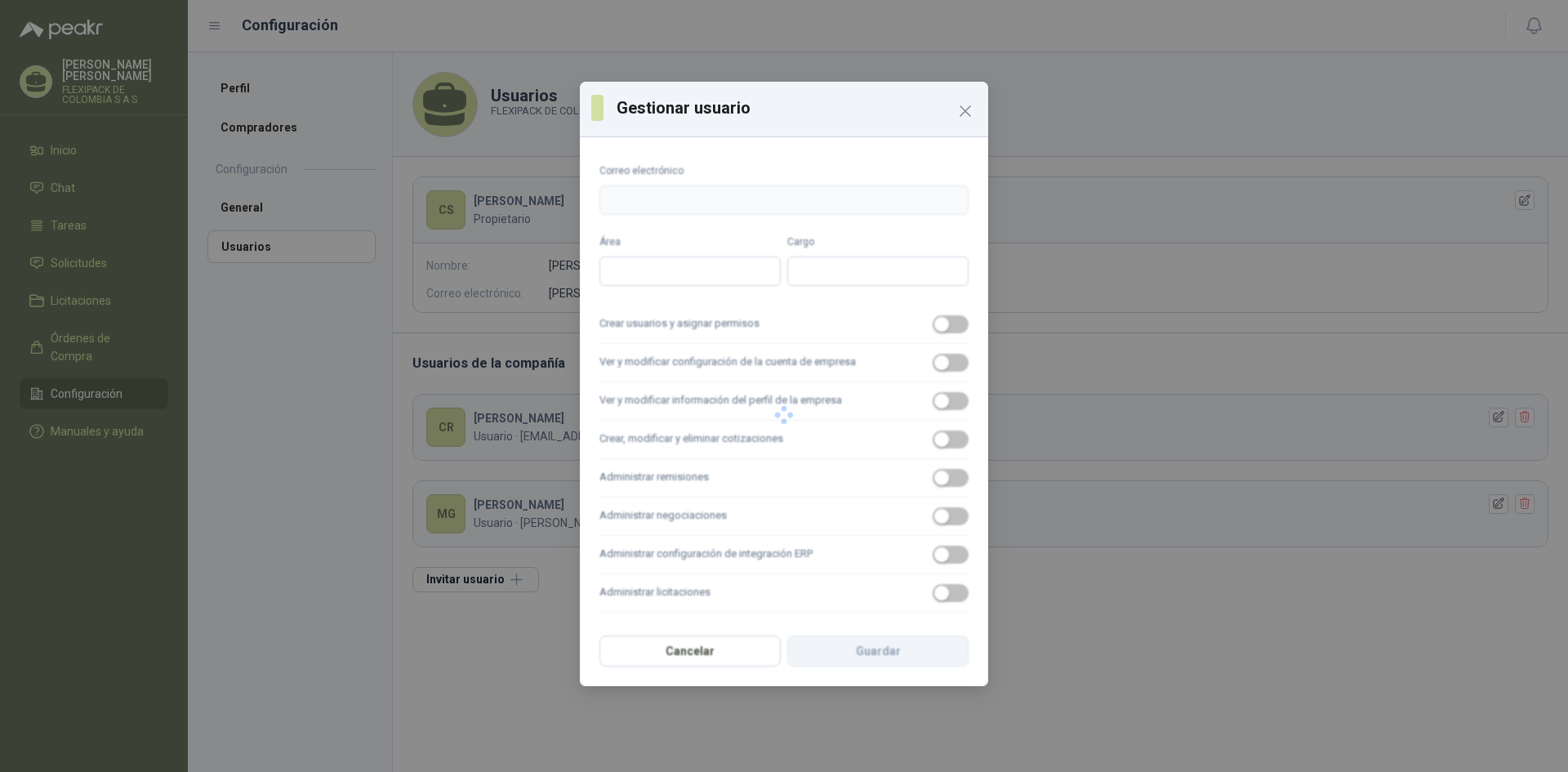
type input "**********"
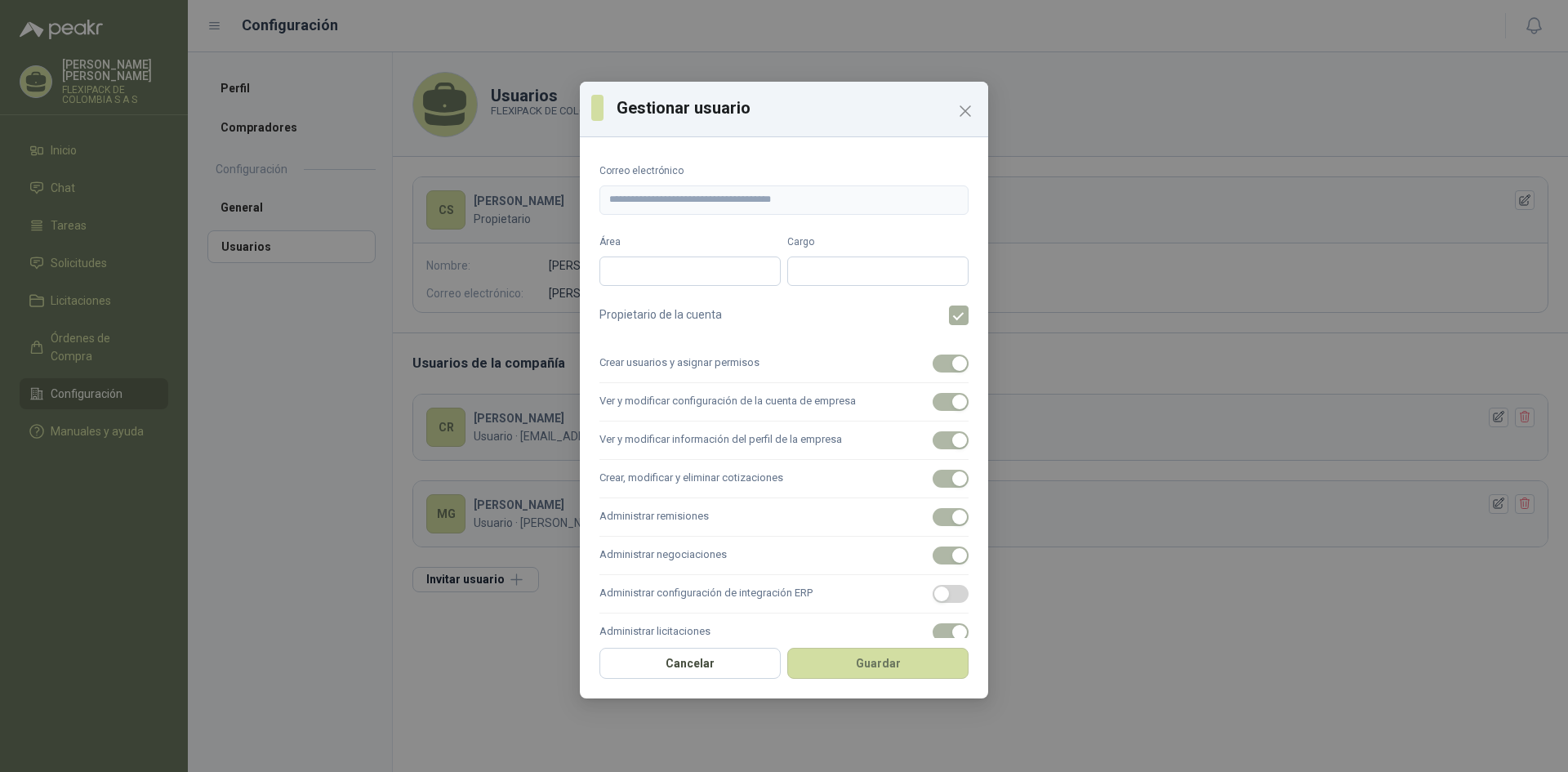
click at [497, 178] on div "**********" at bounding box center [784, 386] width 1568 height 772
click at [960, 108] on icon "Close" at bounding box center [965, 111] width 20 height 20
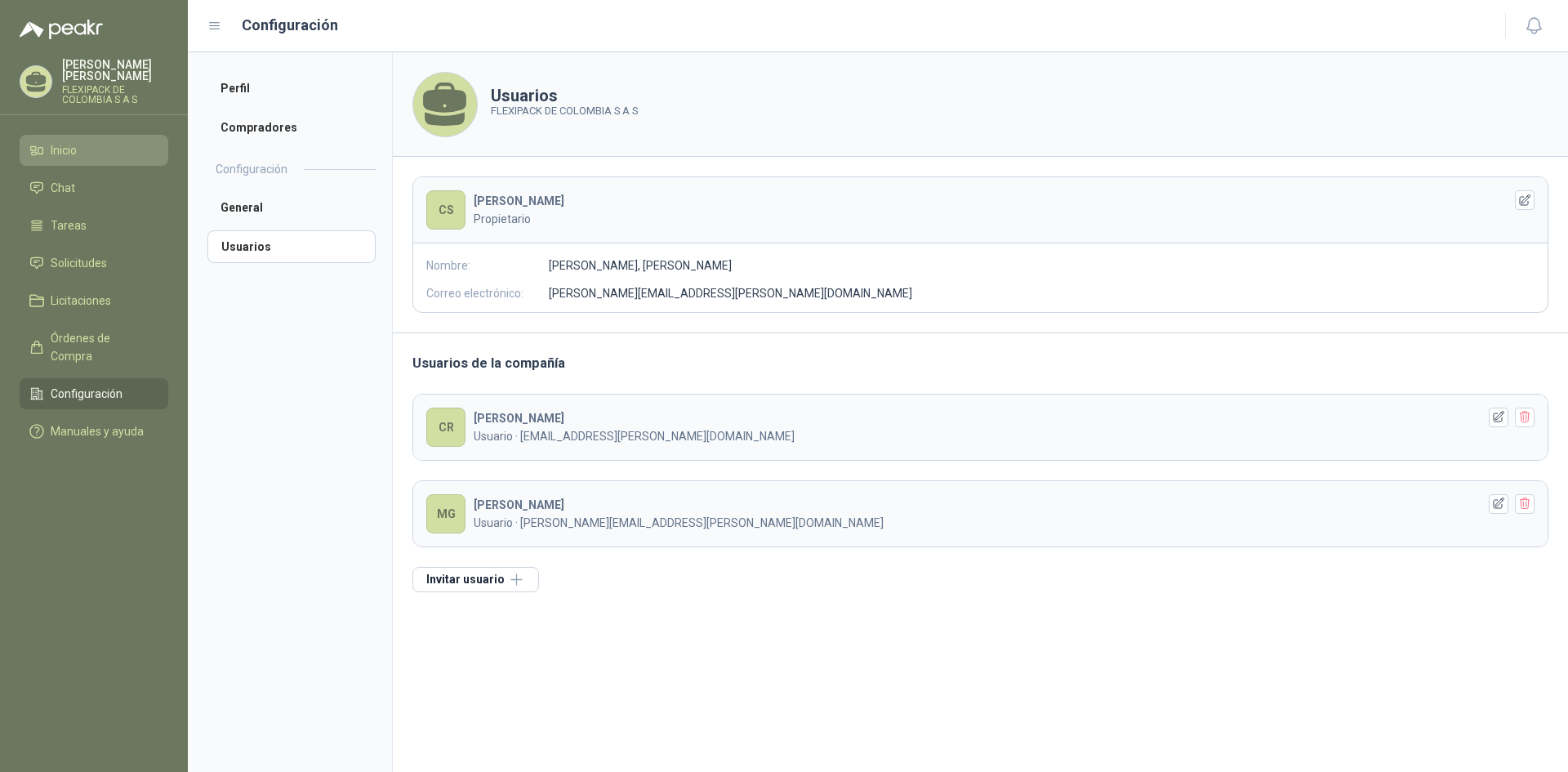
click at [84, 141] on li "Inicio" at bounding box center [94, 150] width 129 height 18
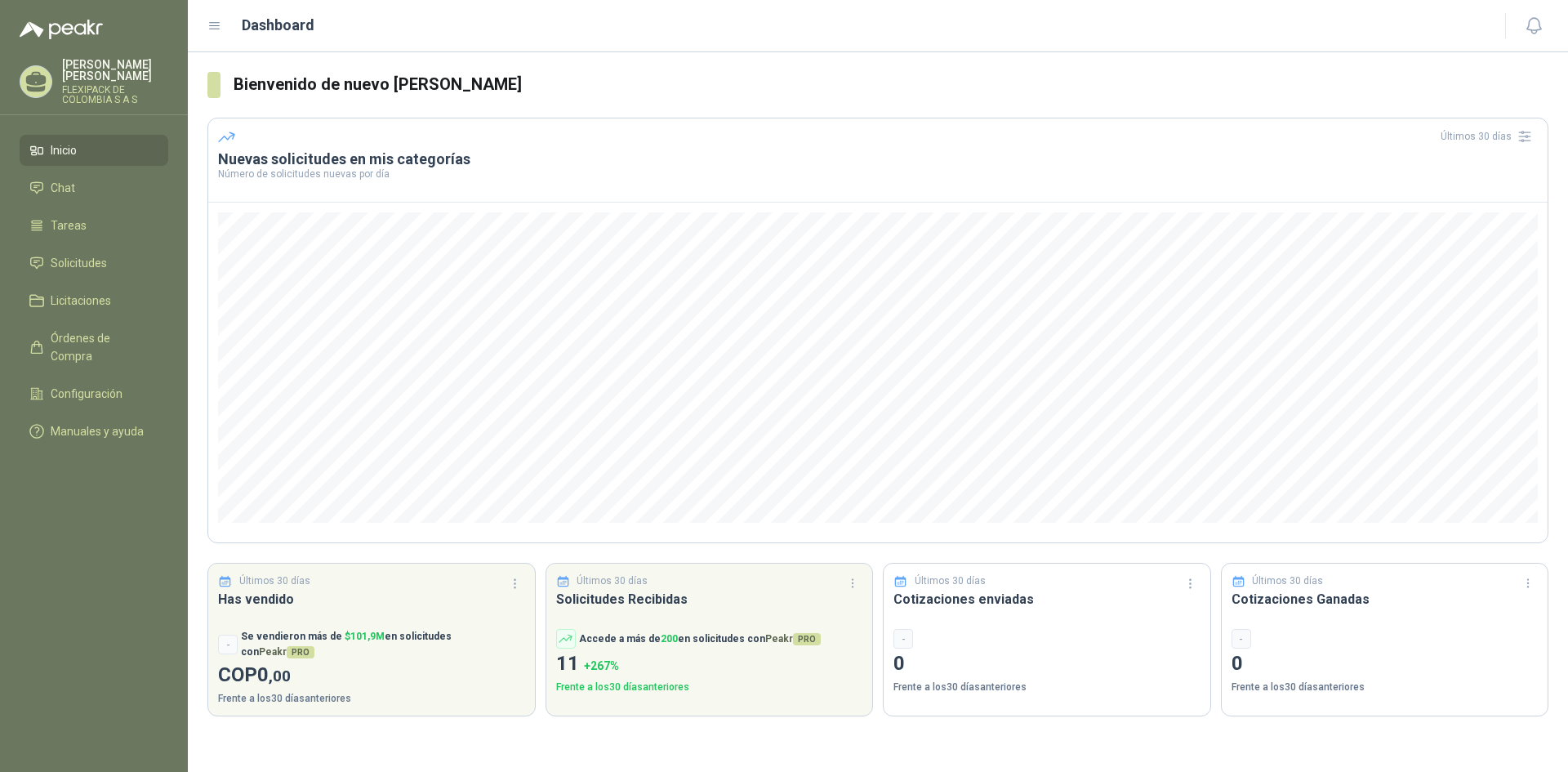
click at [105, 65] on p "[PERSON_NAME]" at bounding box center [114, 70] width 106 height 23
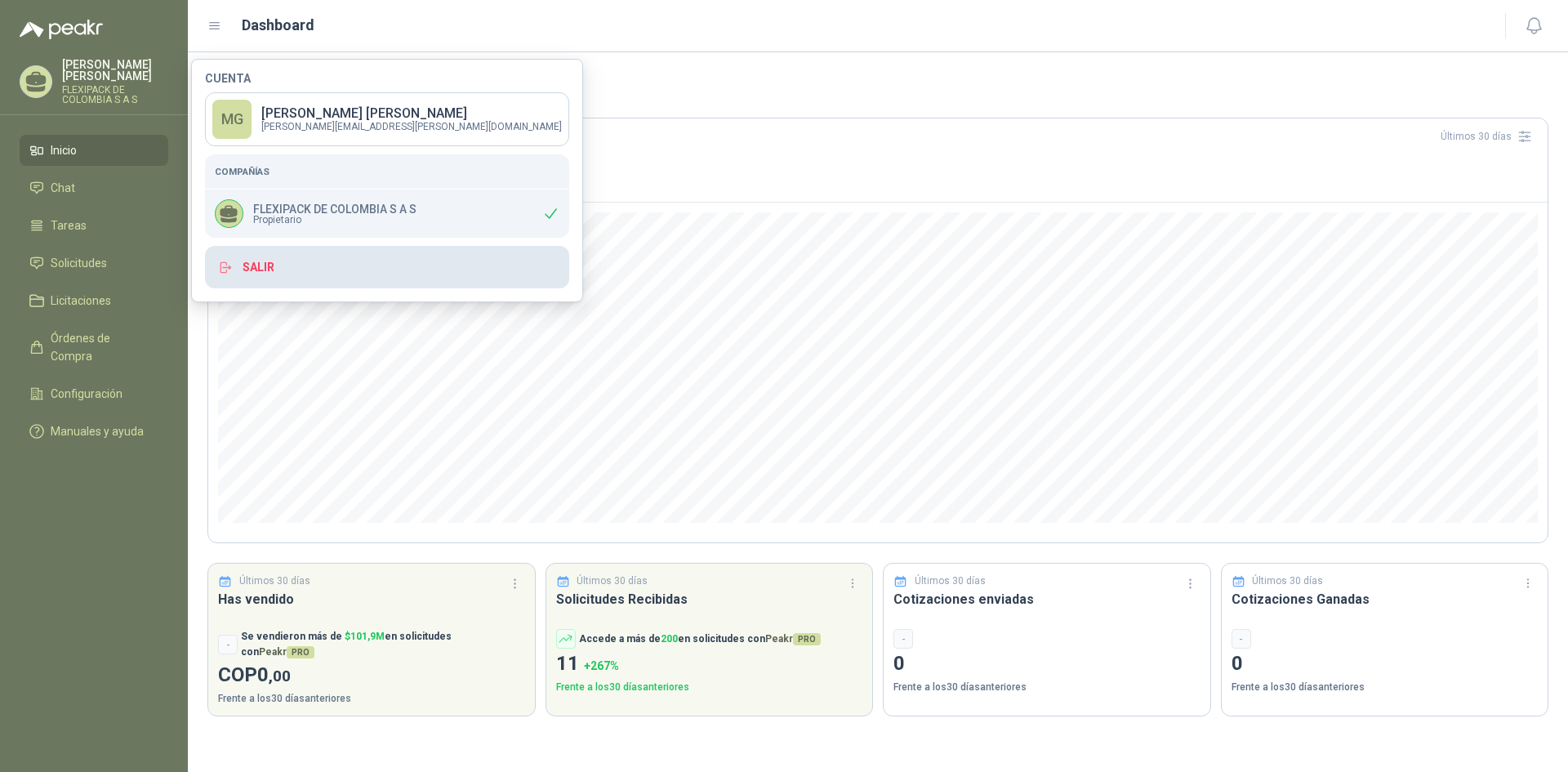
click at [288, 270] on button "Salir" at bounding box center [386, 267] width 364 height 42
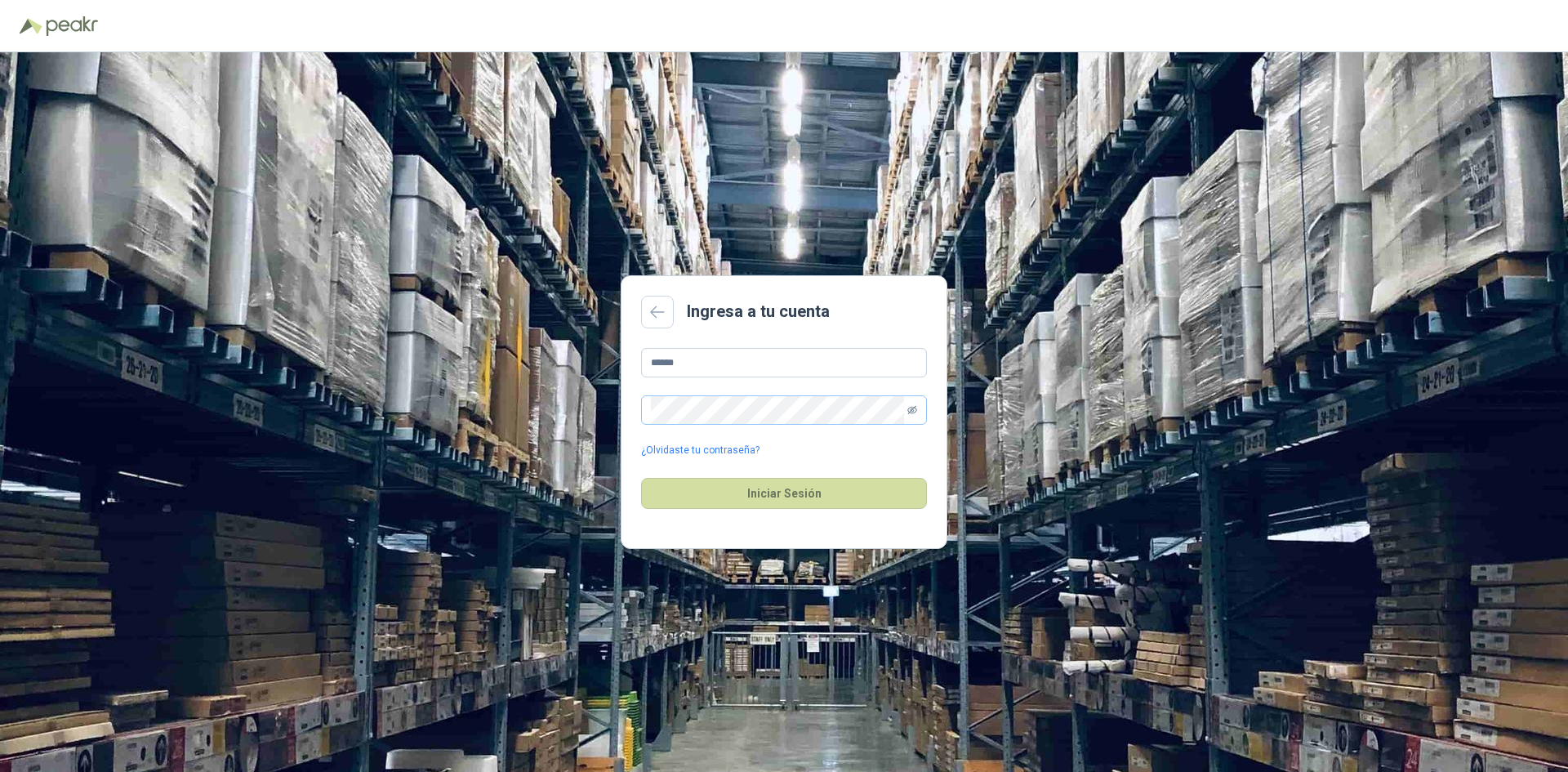
click at [912, 409] on icon "eye-invisible" at bounding box center [911, 410] width 9 height 8
click at [821, 361] on input "******" at bounding box center [784, 362] width 286 height 29
click at [1048, 337] on div "Ingresa a tu cuenta ****** ¿Olvidaste tu contraseña? Iniciar Sesión" at bounding box center [784, 412] width 1568 height 720
click at [769, 497] on button "Iniciar Sesión" at bounding box center [784, 493] width 286 height 31
click at [713, 379] on div "****** ¿Olvidaste tu contraseña?" at bounding box center [784, 403] width 286 height 110
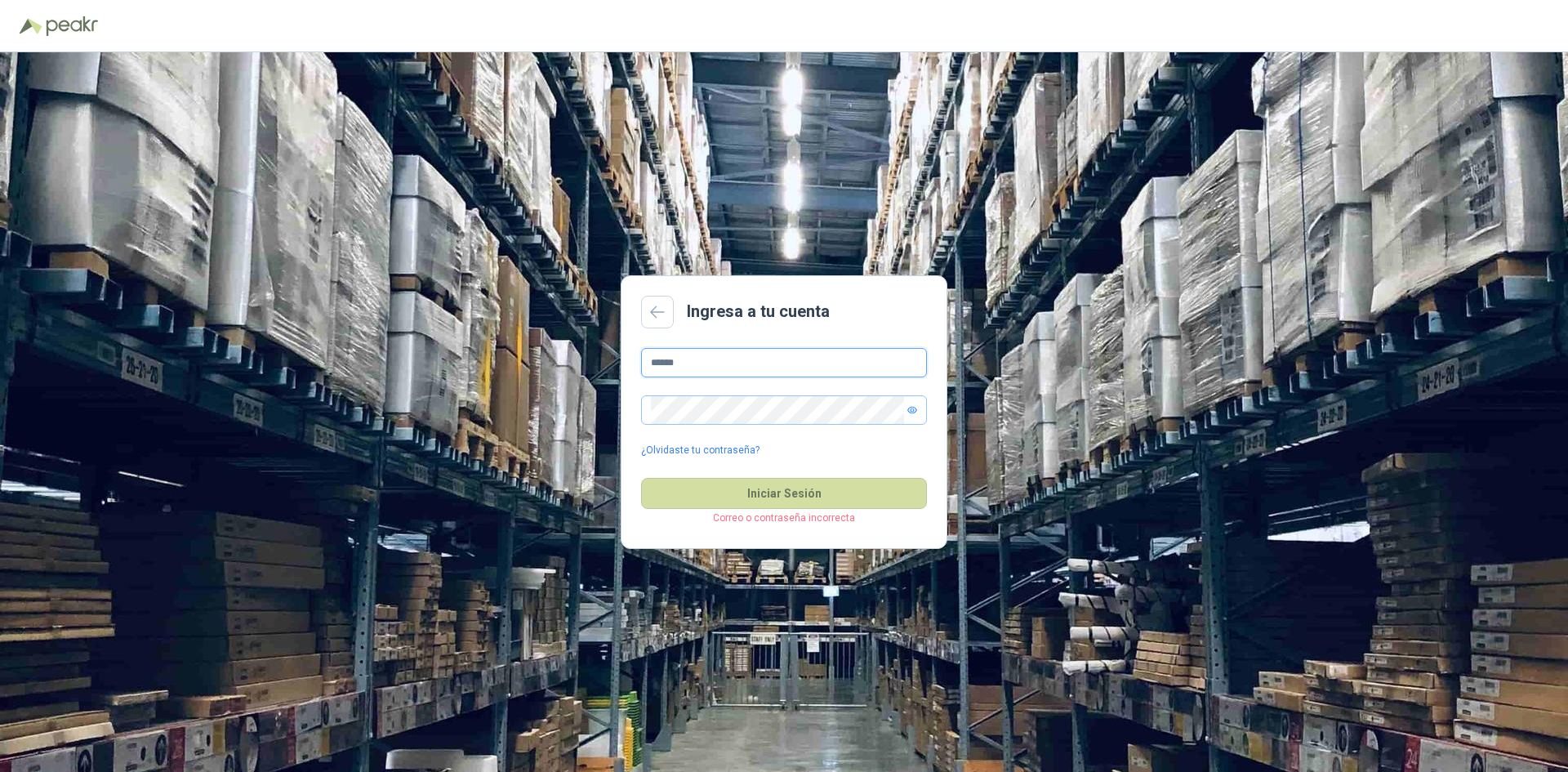
click at [719, 368] on input "******" at bounding box center [784, 362] width 286 height 29
drag, startPoint x: 686, startPoint y: 373, endPoint x: 441, endPoint y: 317, distance: 251.3
click at [446, 319] on div "Ingresa a tu cuenta ****** ¿Olvidaste tu contraseña? Iniciar Sesión Correo o co…" at bounding box center [784, 412] width 1568 height 720
type input "**********"
click at [794, 490] on button "Iniciar Sesión" at bounding box center [784, 493] width 286 height 31
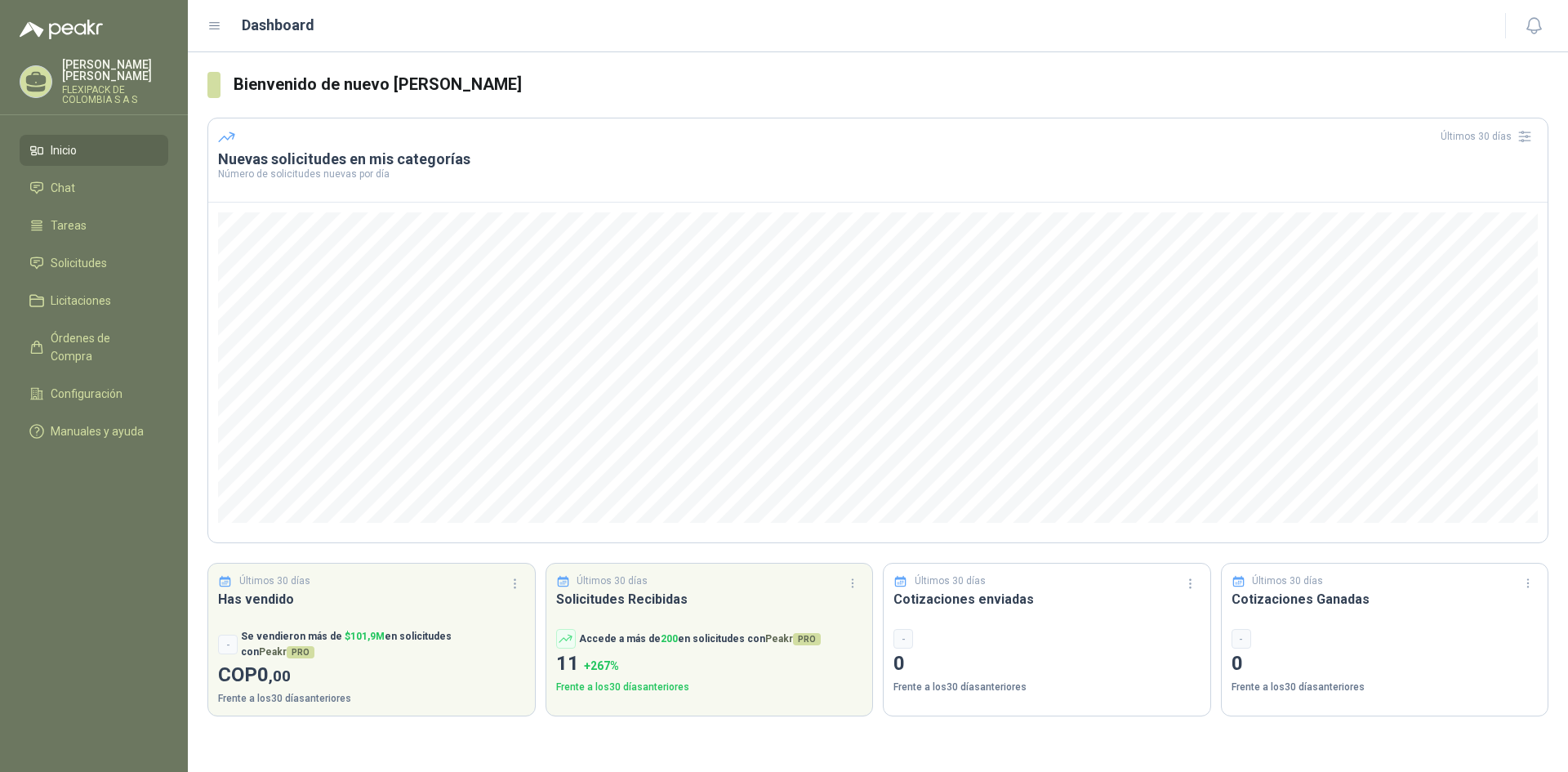
click at [107, 85] on p "FLEXIPACK DE COLOMBIA S A S" at bounding box center [114, 95] width 106 height 20
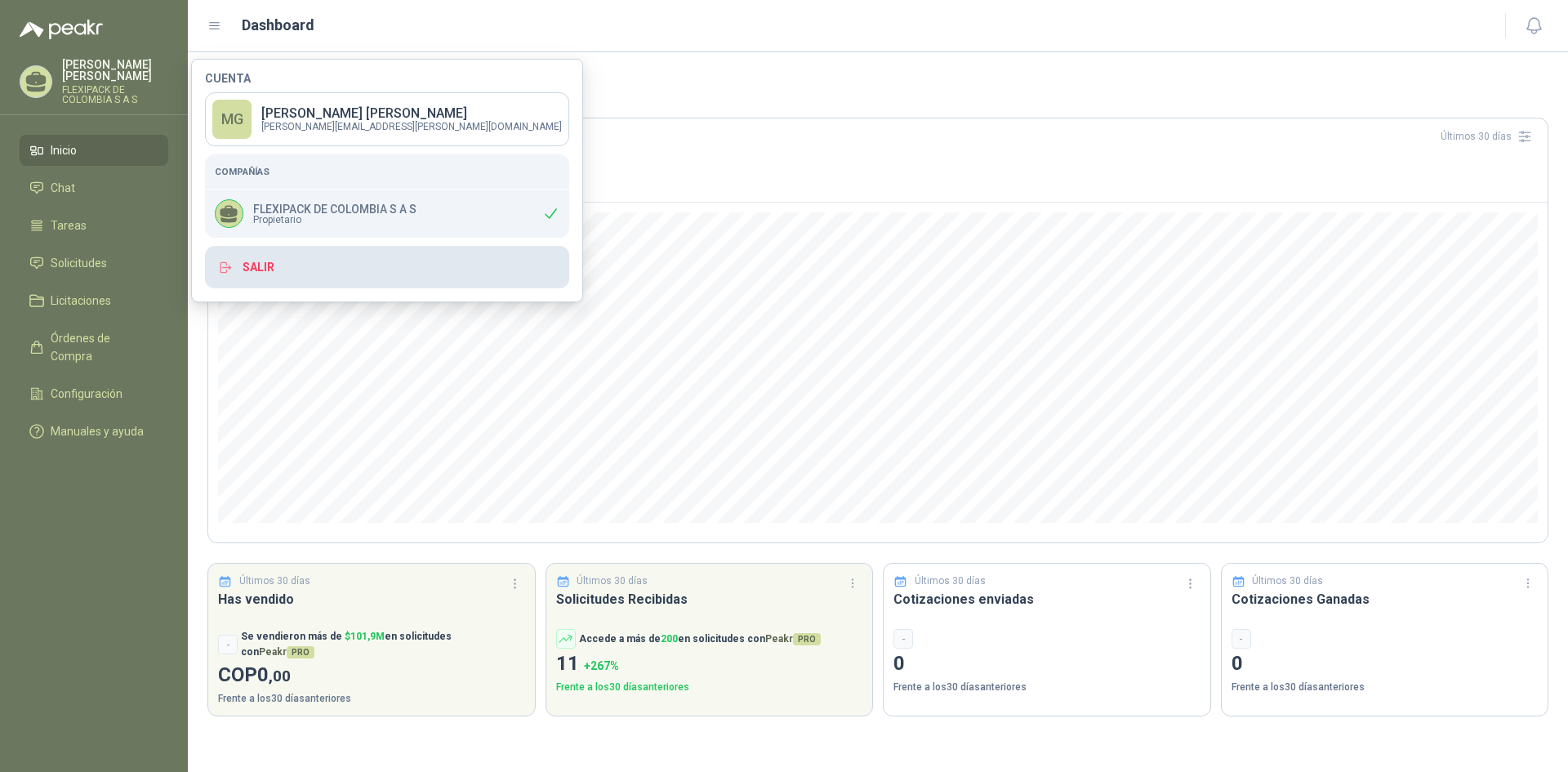
click at [264, 264] on button "Salir" at bounding box center [386, 267] width 364 height 42
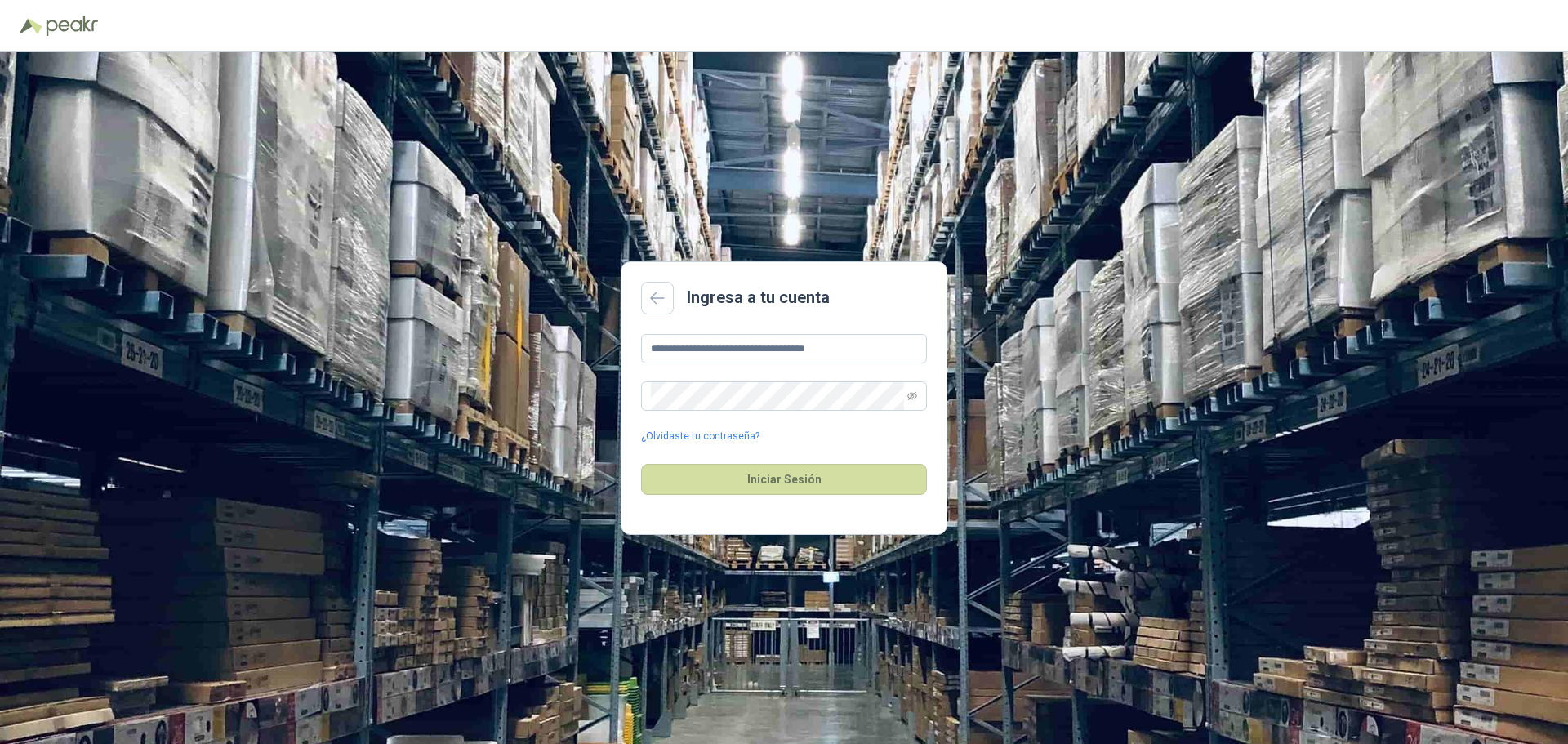
click at [1132, 256] on div "**********" at bounding box center [784, 398] width 1568 height 692
